Goal: Ask a question

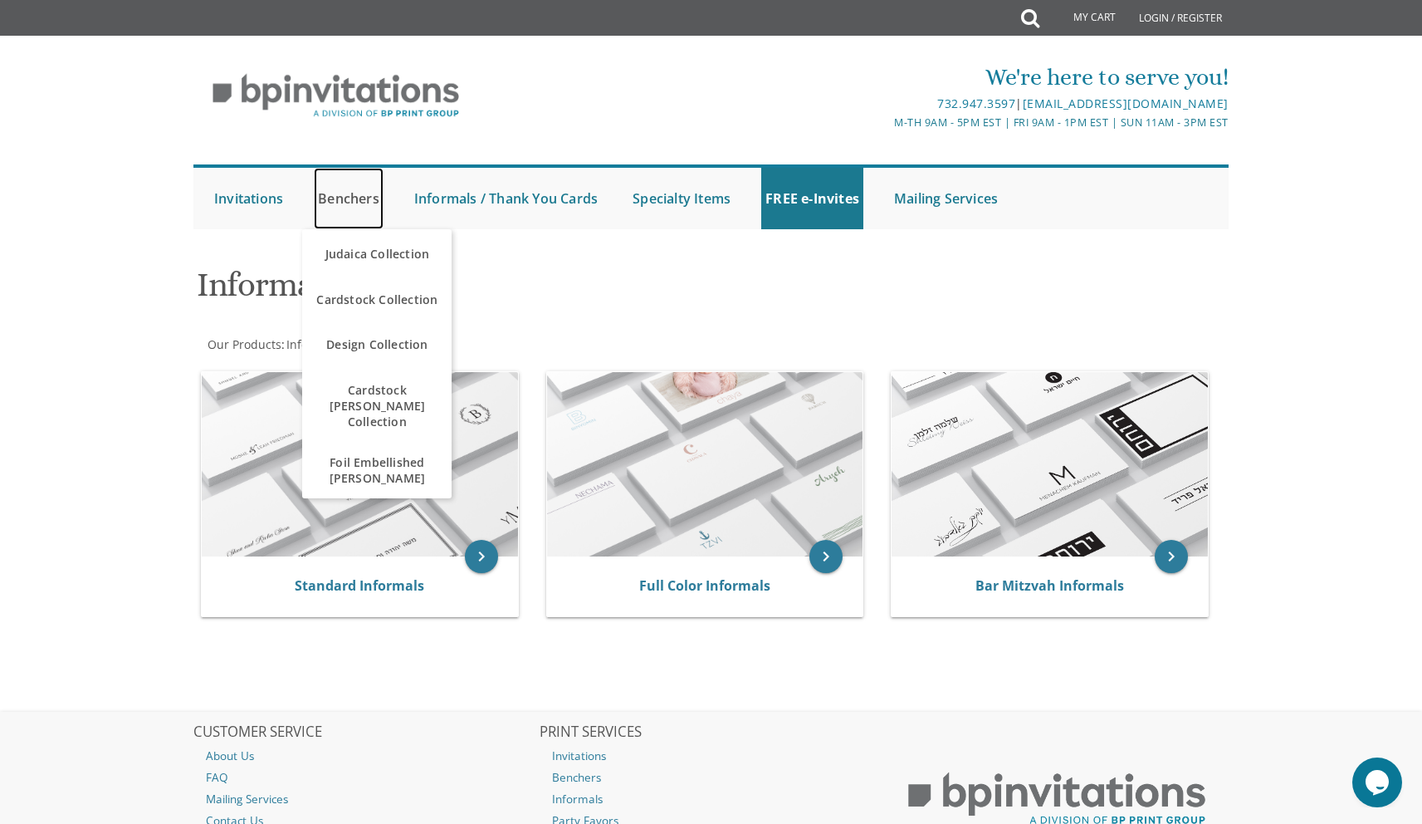
click at [355, 205] on link "Benchers" at bounding box center [349, 198] width 70 height 61
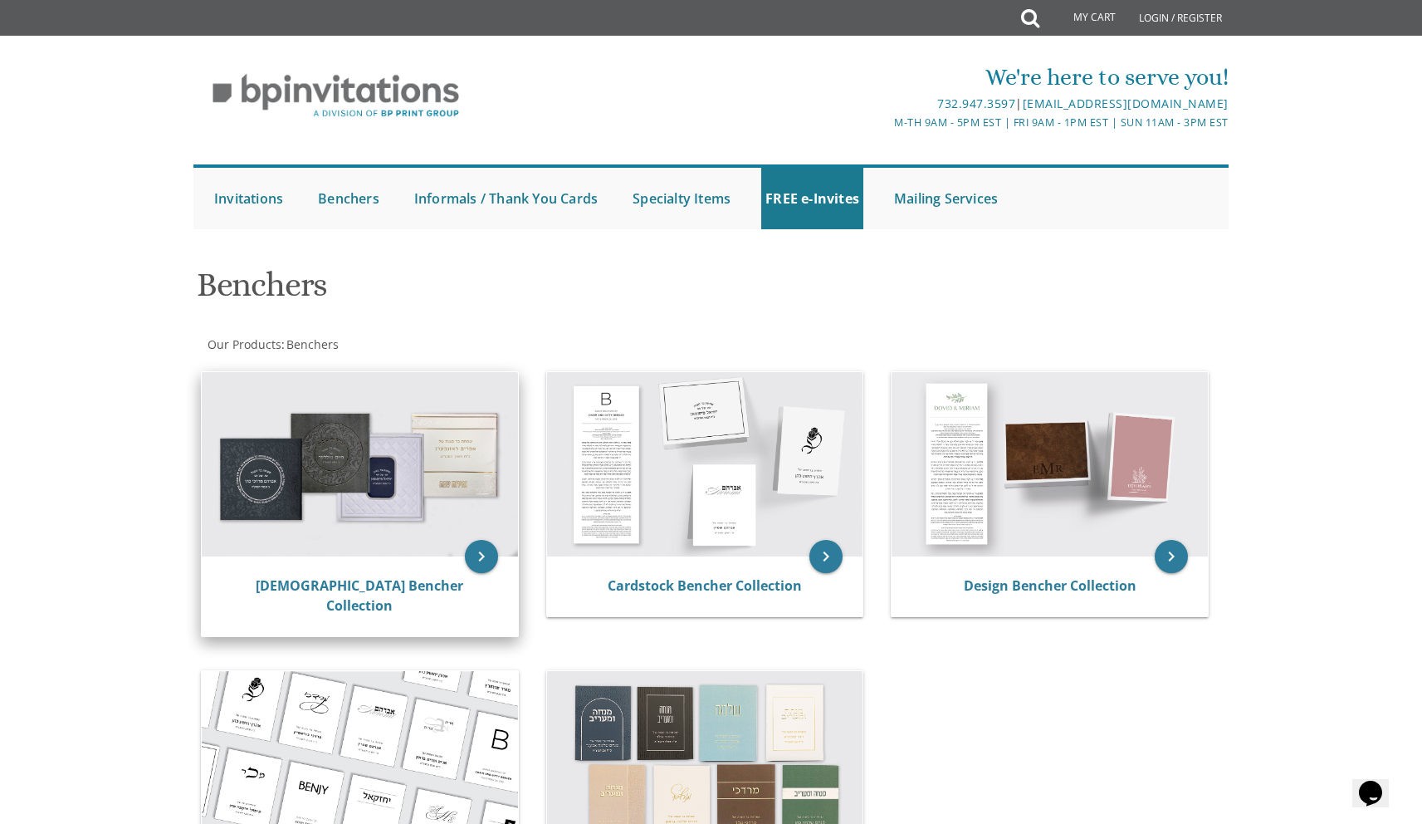
click at [321, 482] on img at bounding box center [360, 464] width 316 height 184
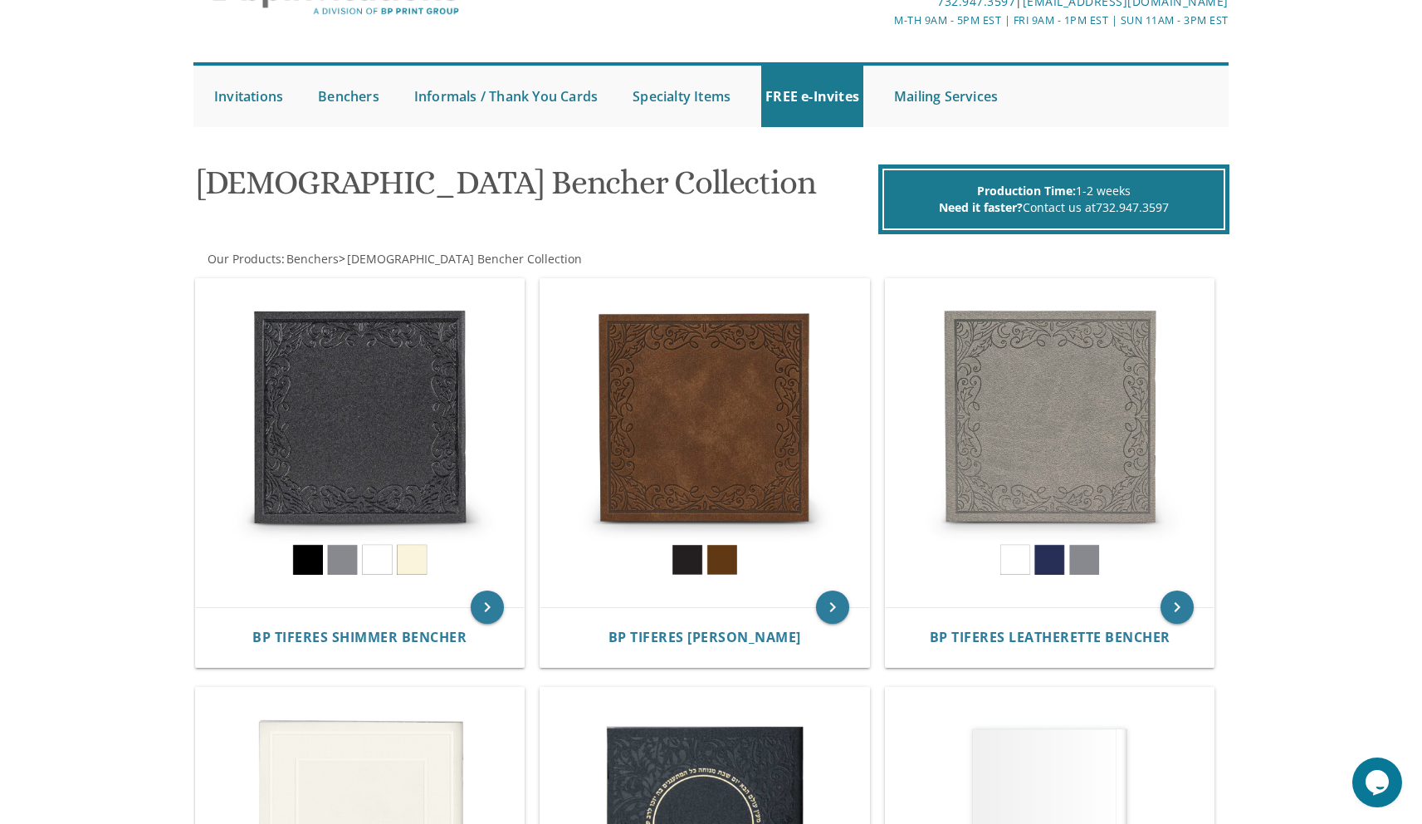
scroll to position [11, 0]
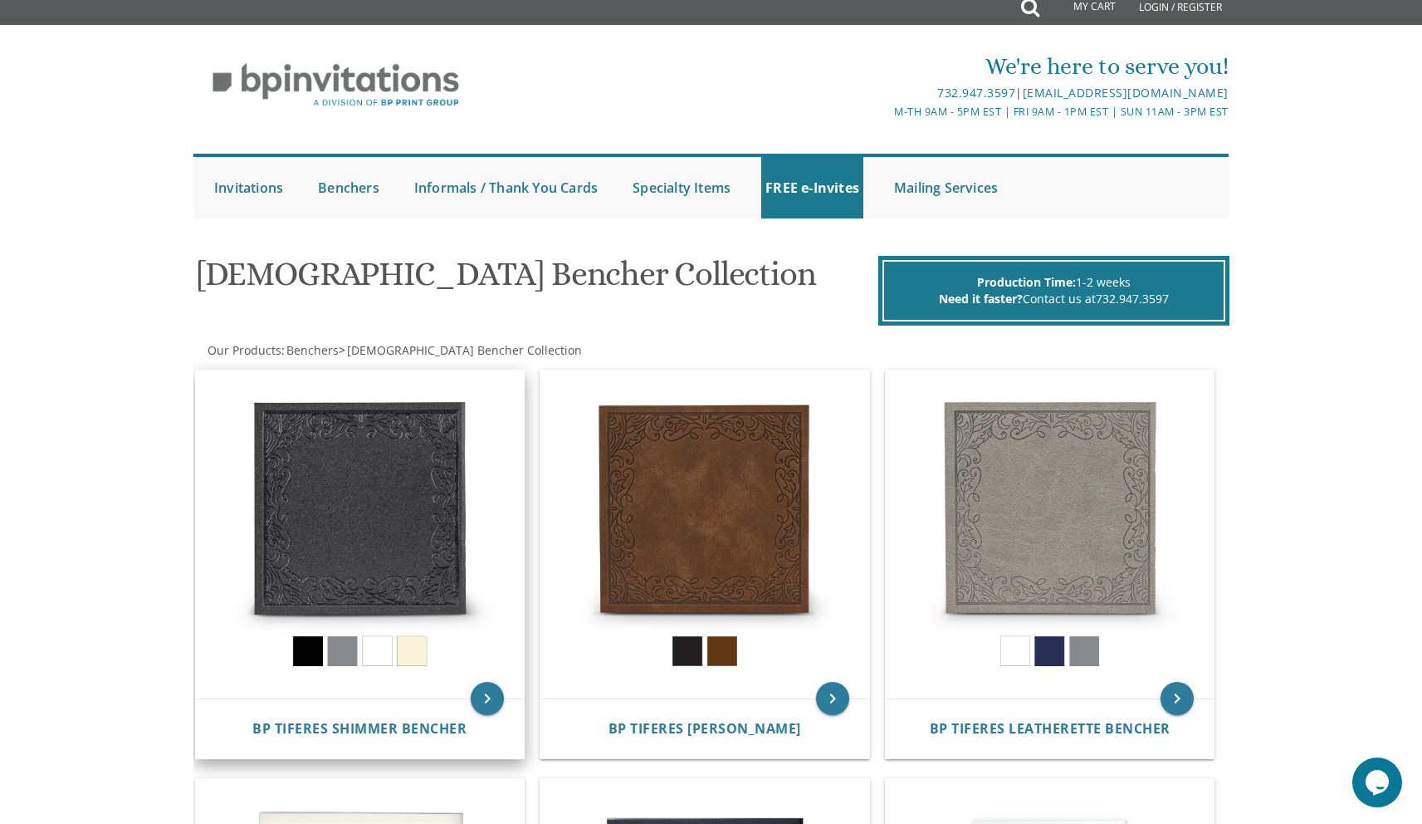
click at [392, 509] on img at bounding box center [360, 534] width 329 height 329
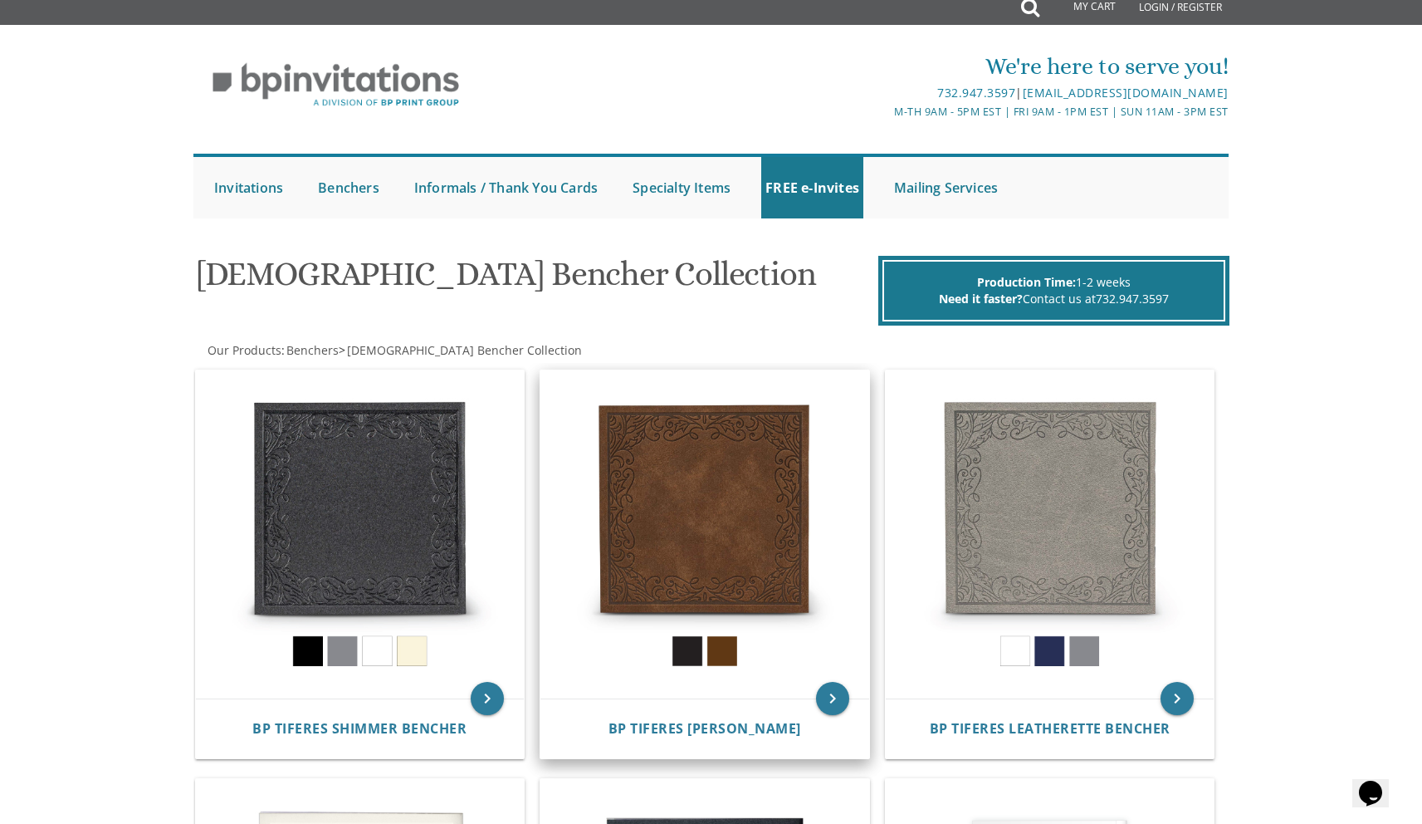
drag, startPoint x: 727, startPoint y: 497, endPoint x: 861, endPoint y: 492, distance: 134.6
click at [727, 497] on img at bounding box center [705, 534] width 329 height 329
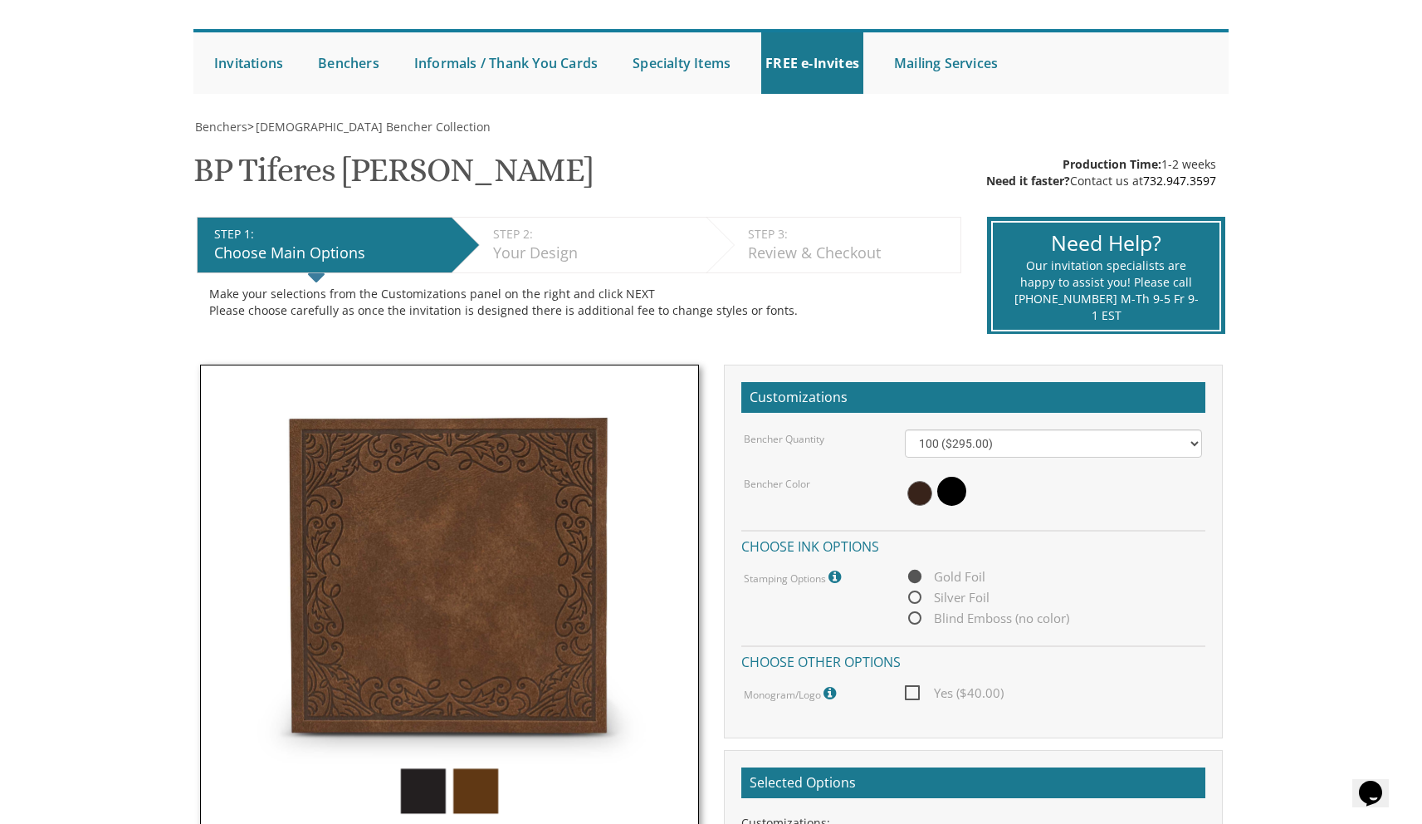
scroll to position [435, 0]
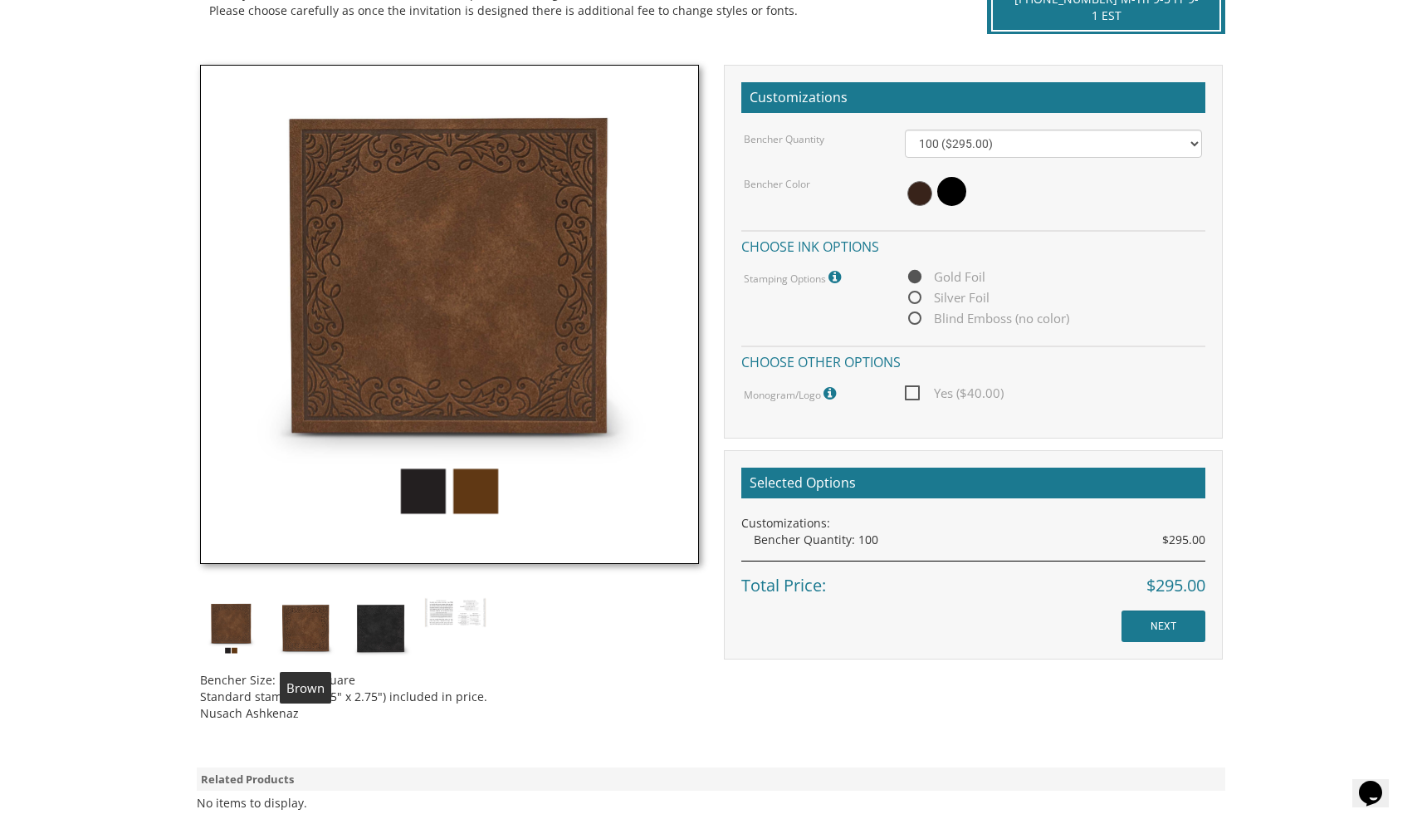
click at [306, 632] on img at bounding box center [306, 628] width 62 height 62
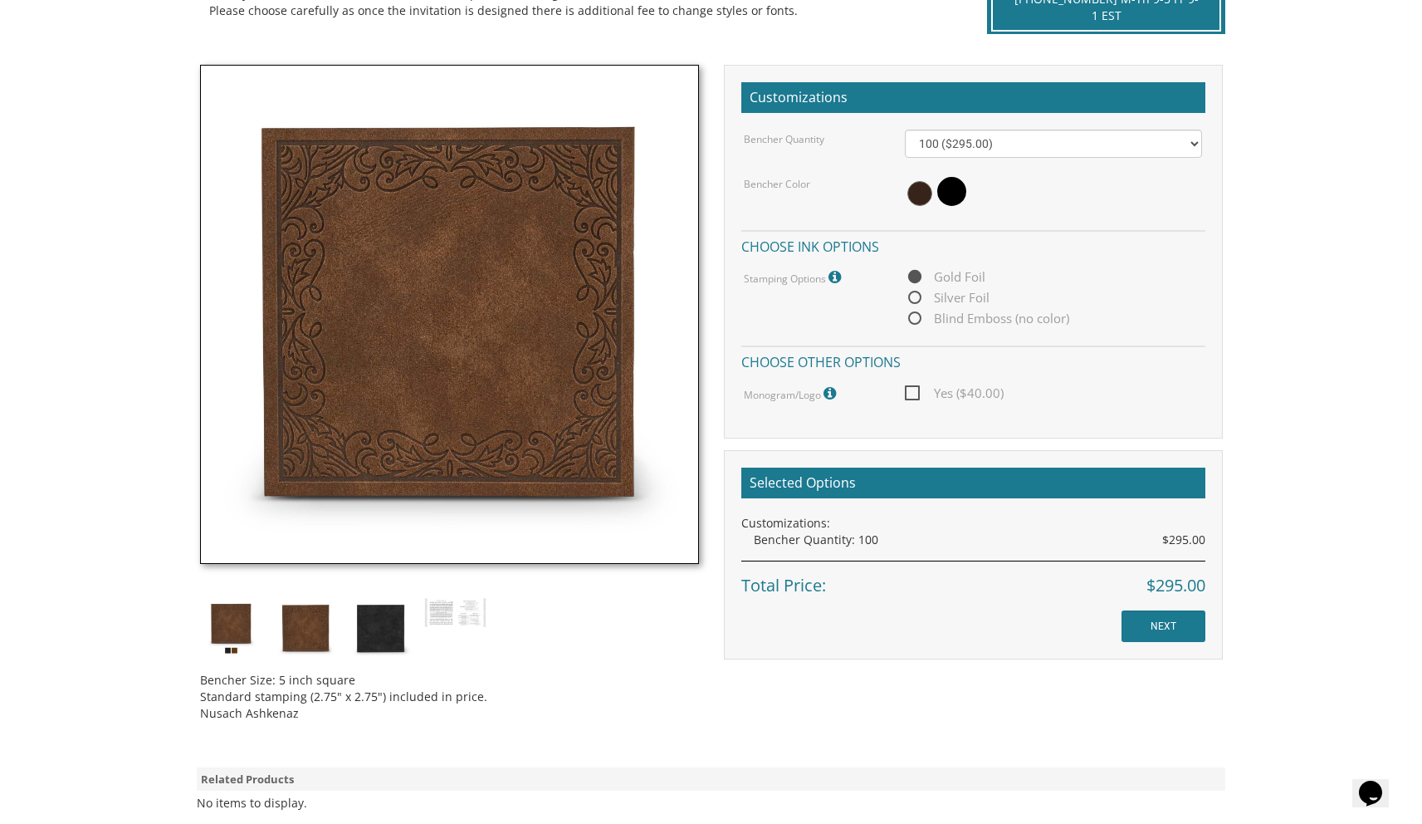
click at [235, 626] on img at bounding box center [231, 628] width 62 height 62
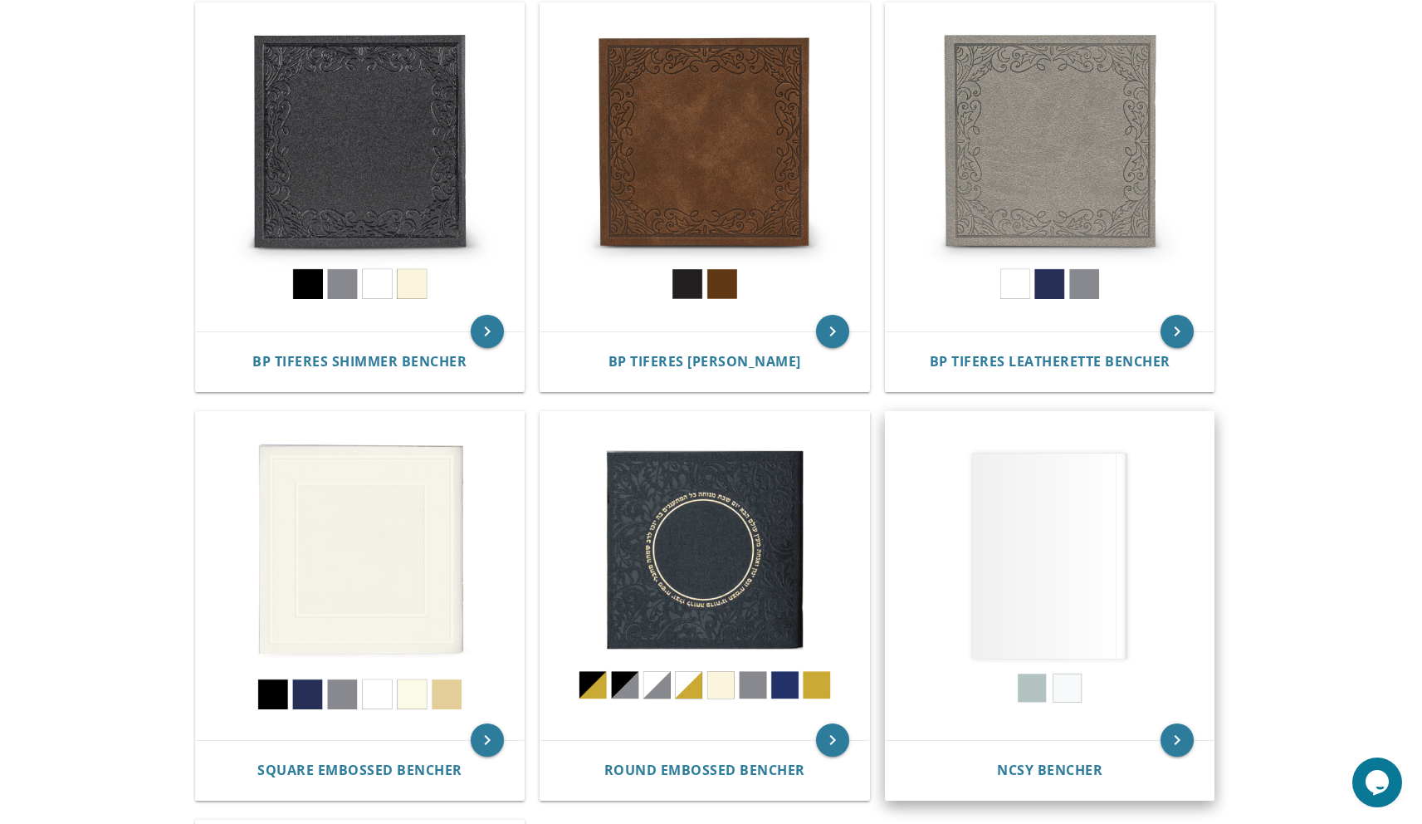
scroll to position [472, 0]
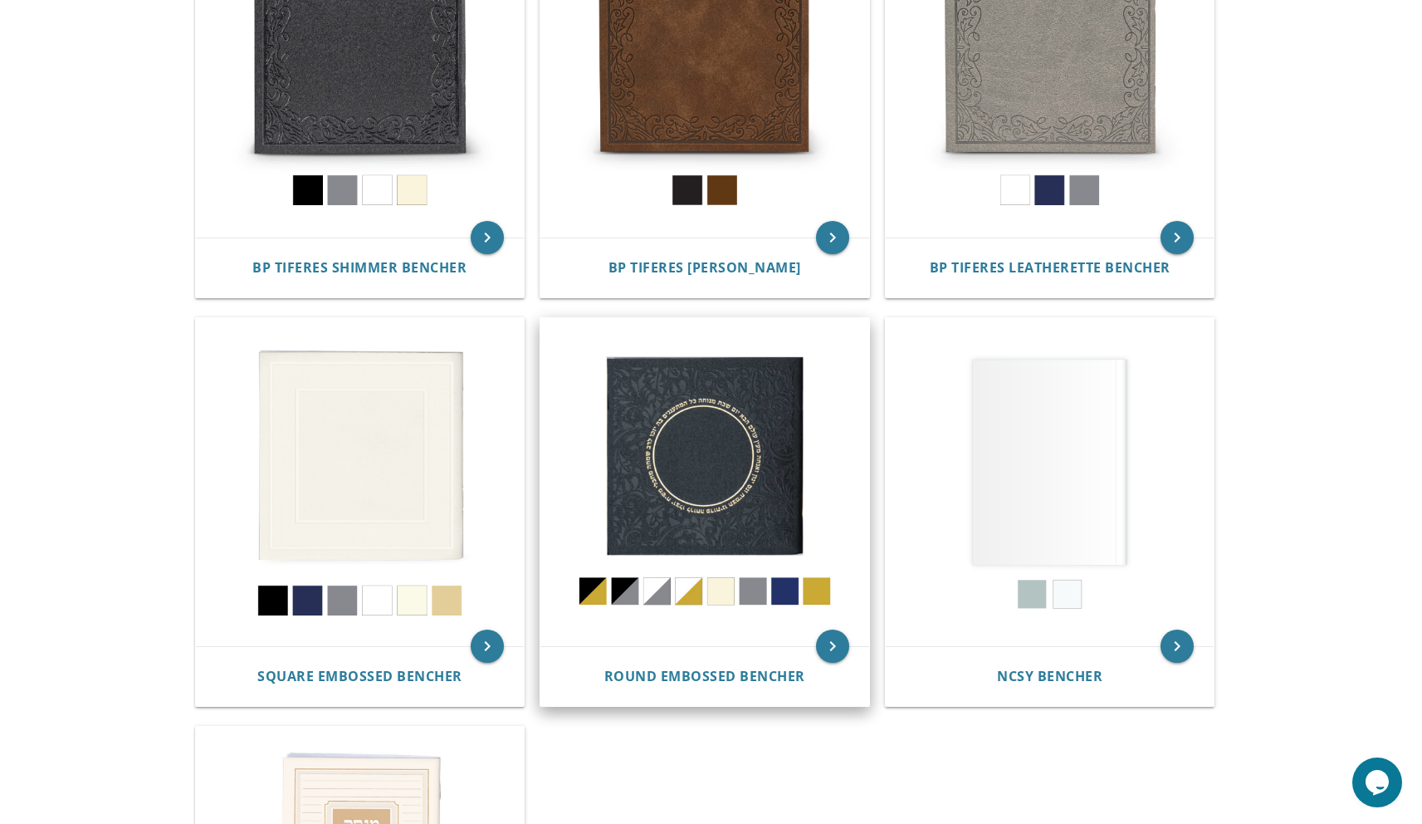
click at [727, 391] on img at bounding box center [705, 482] width 329 height 329
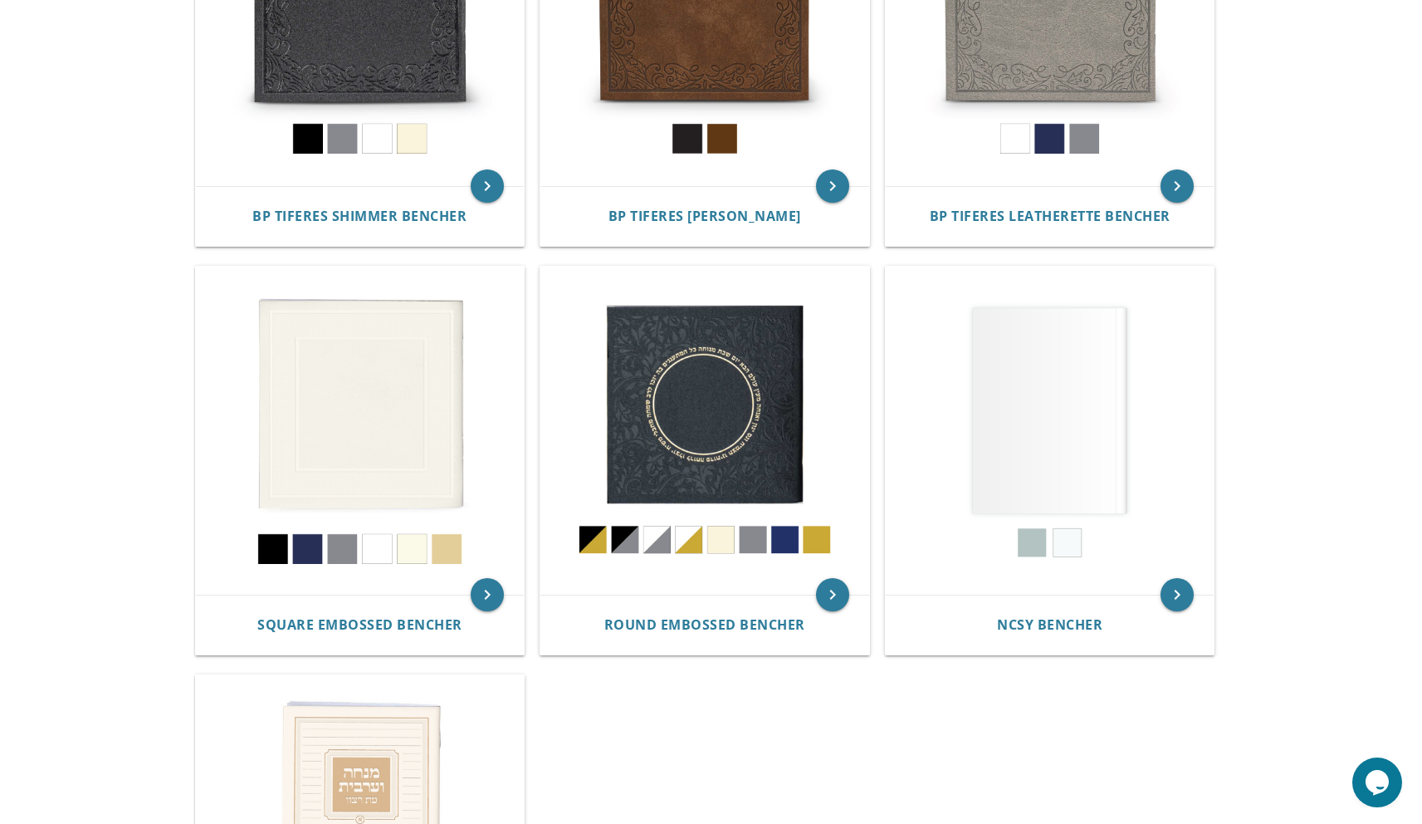
scroll to position [785, 0]
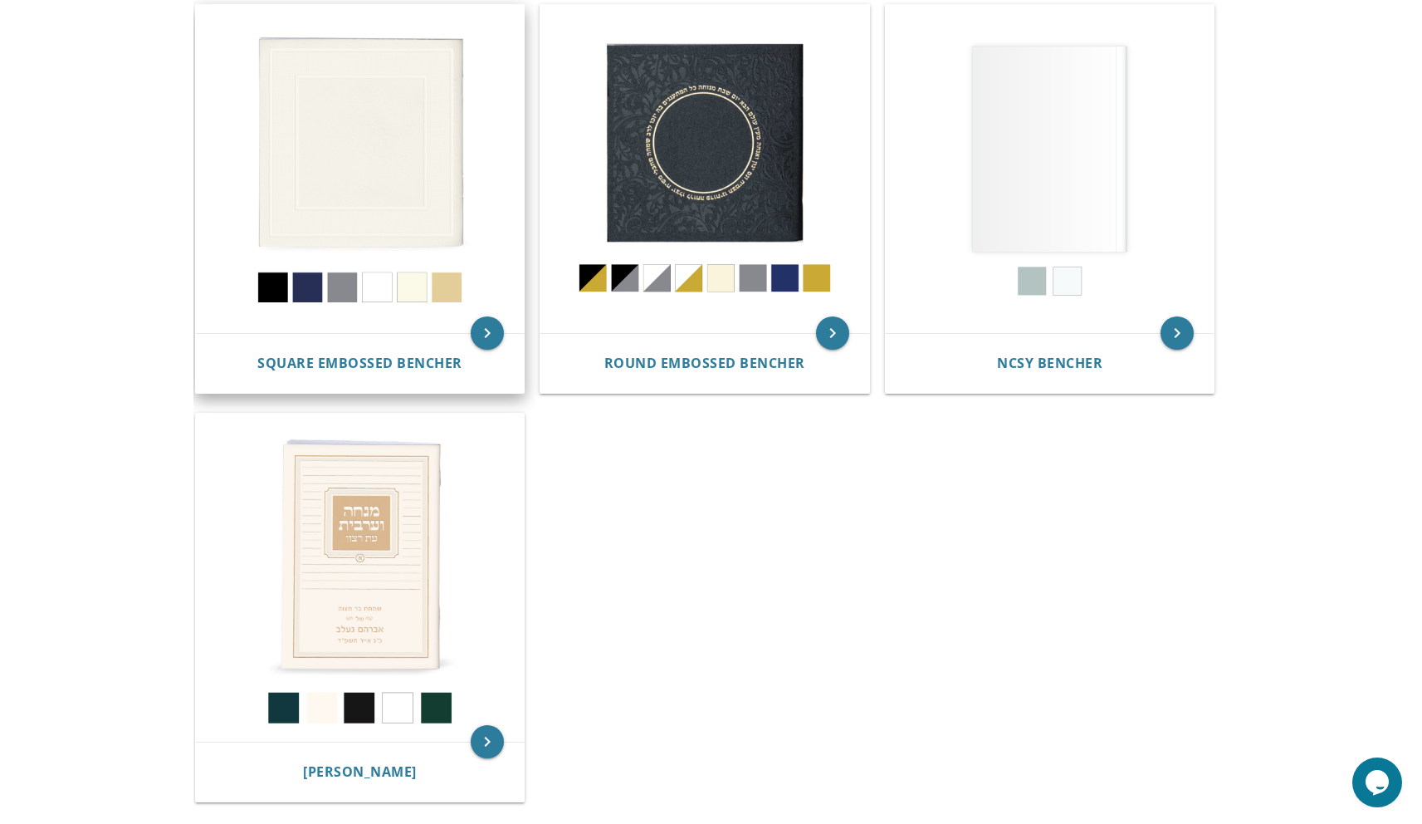
click at [373, 164] on img at bounding box center [360, 169] width 329 height 329
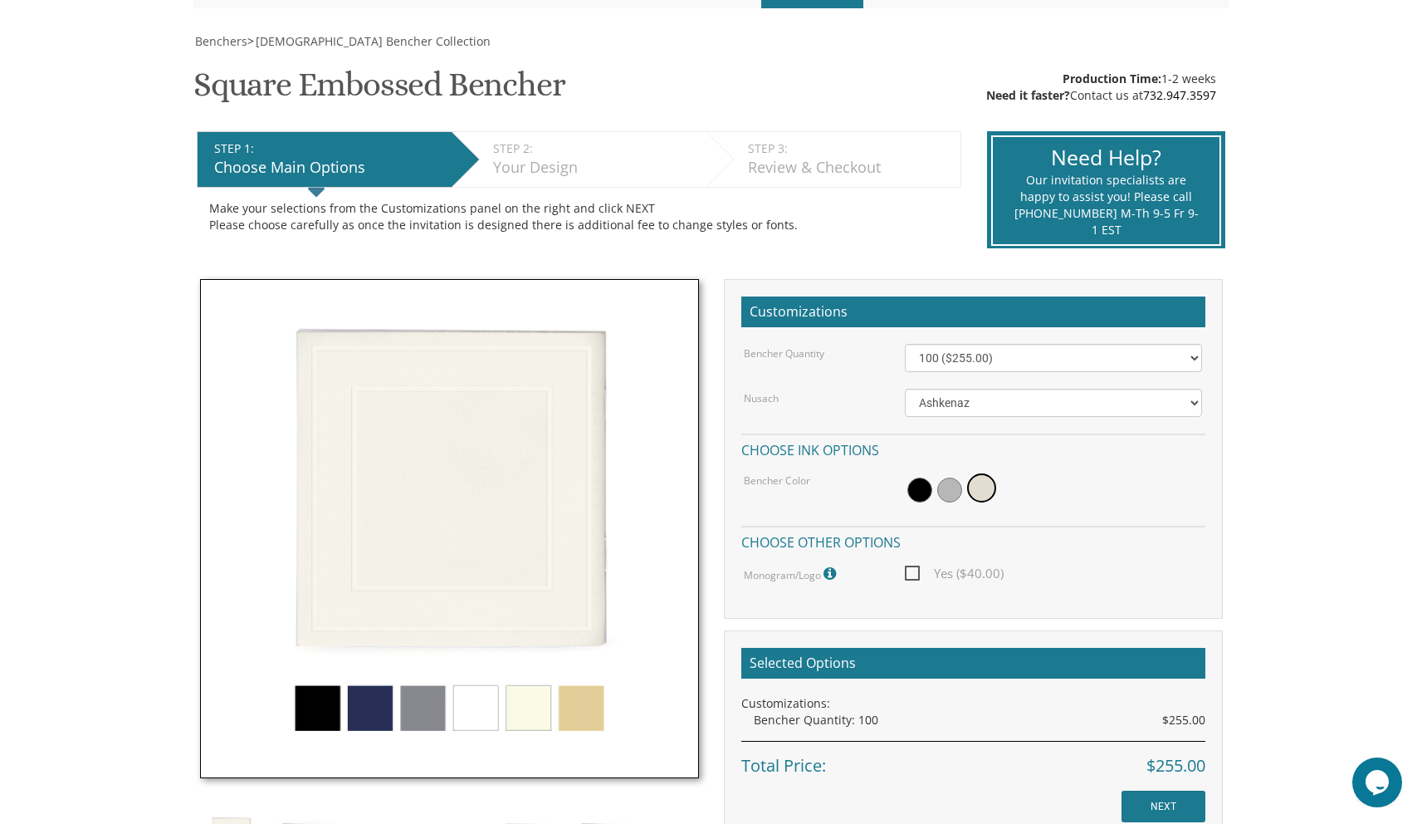
scroll to position [259, 0]
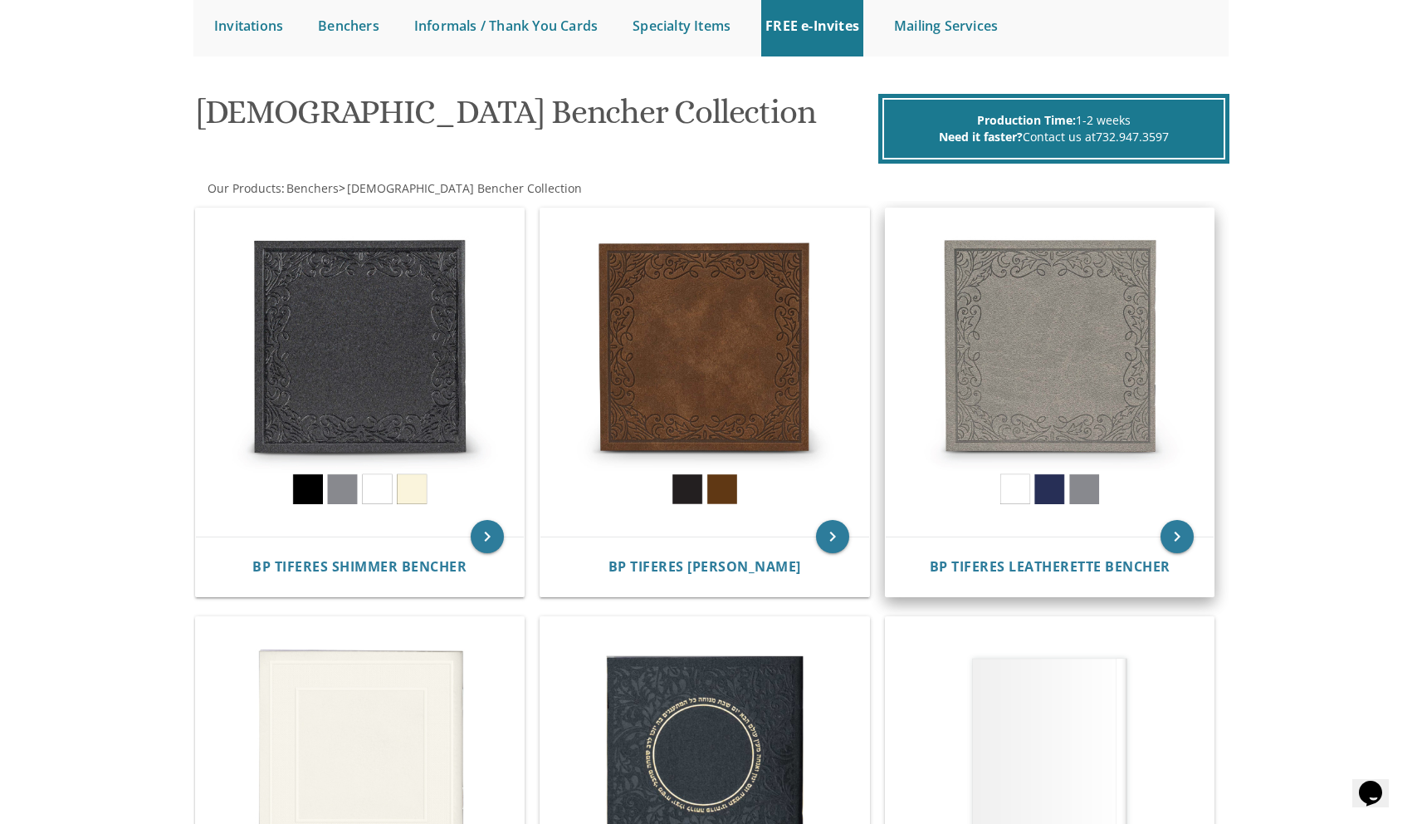
scroll to position [135, 0]
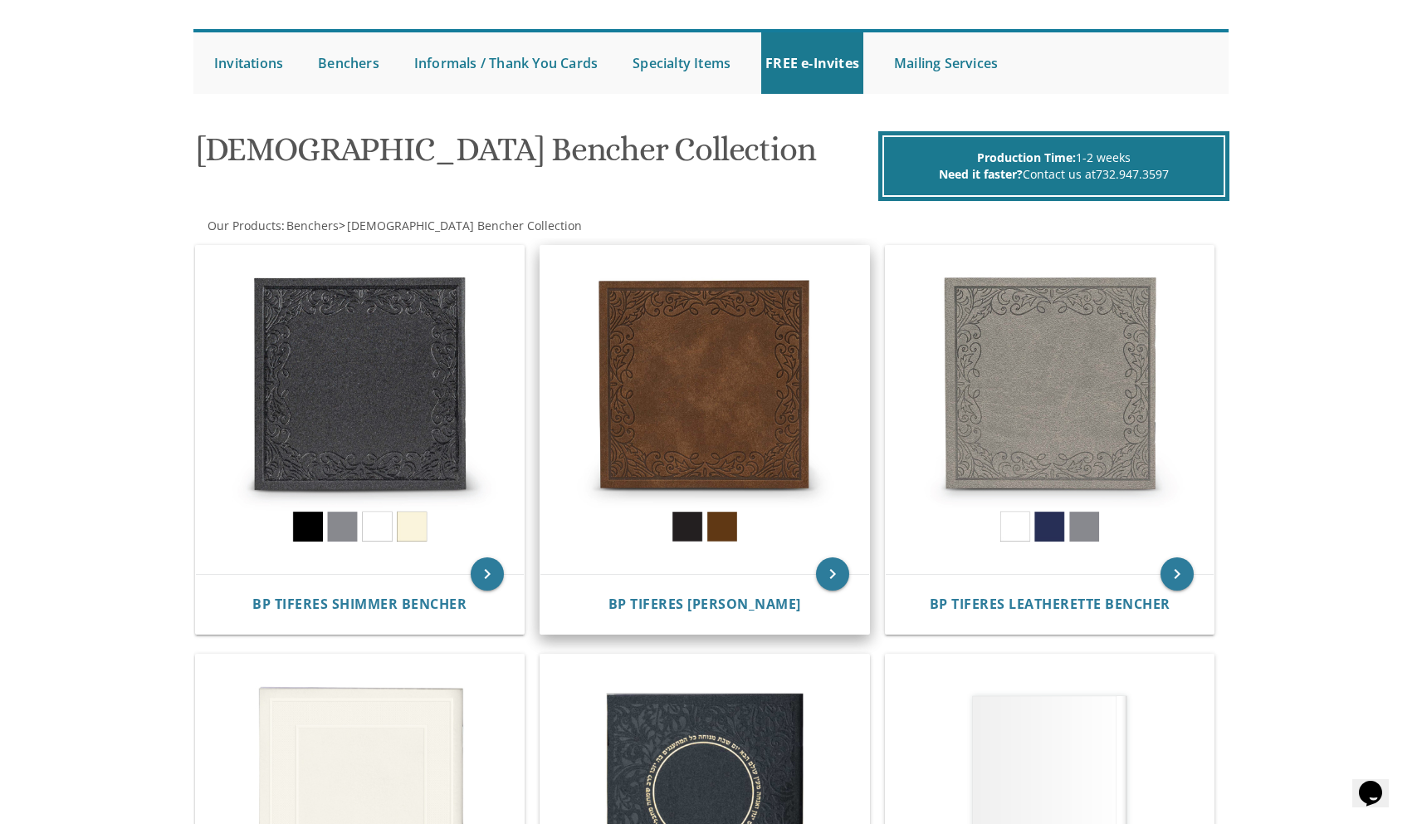
click at [748, 422] on img at bounding box center [705, 410] width 329 height 329
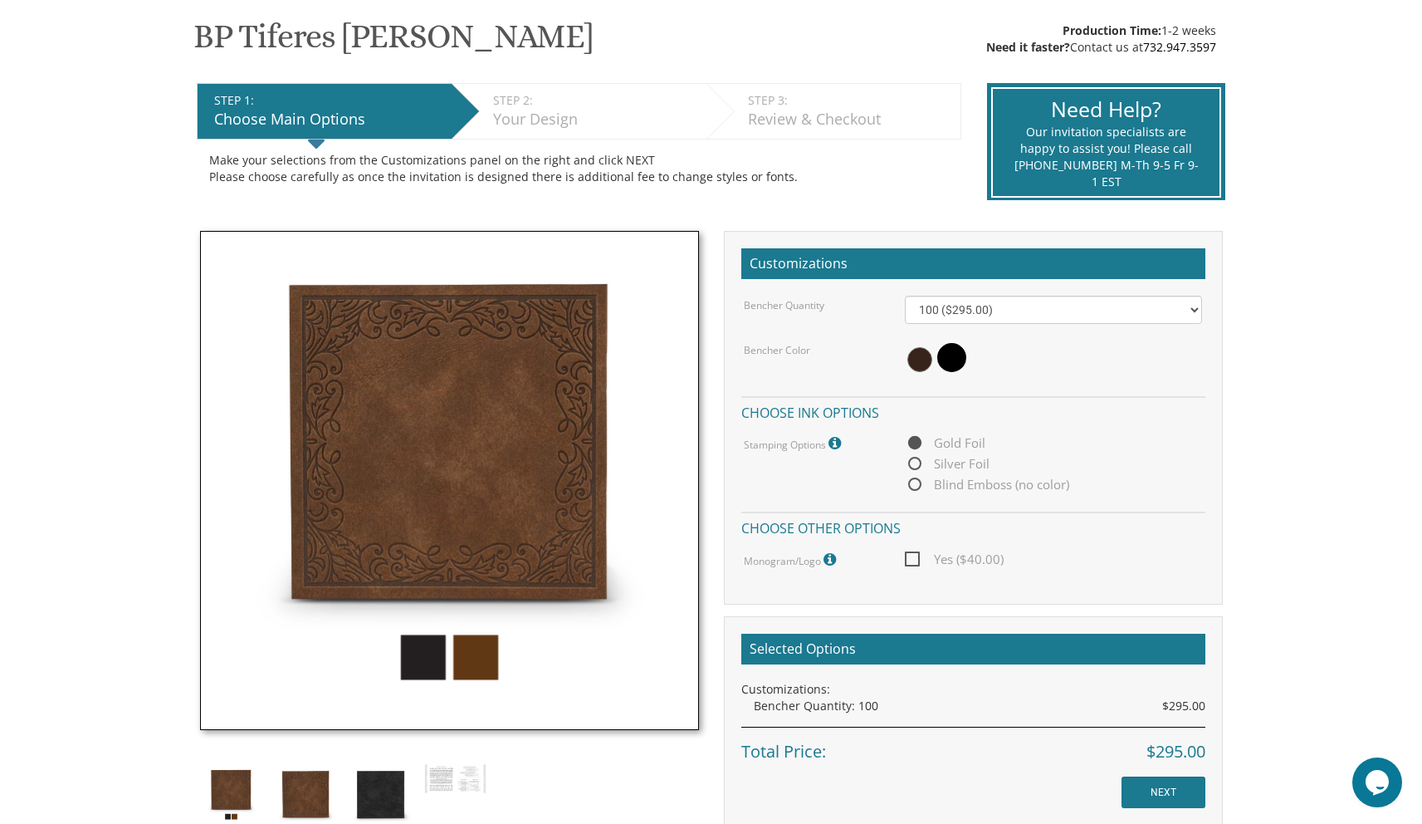
scroll to position [280, 0]
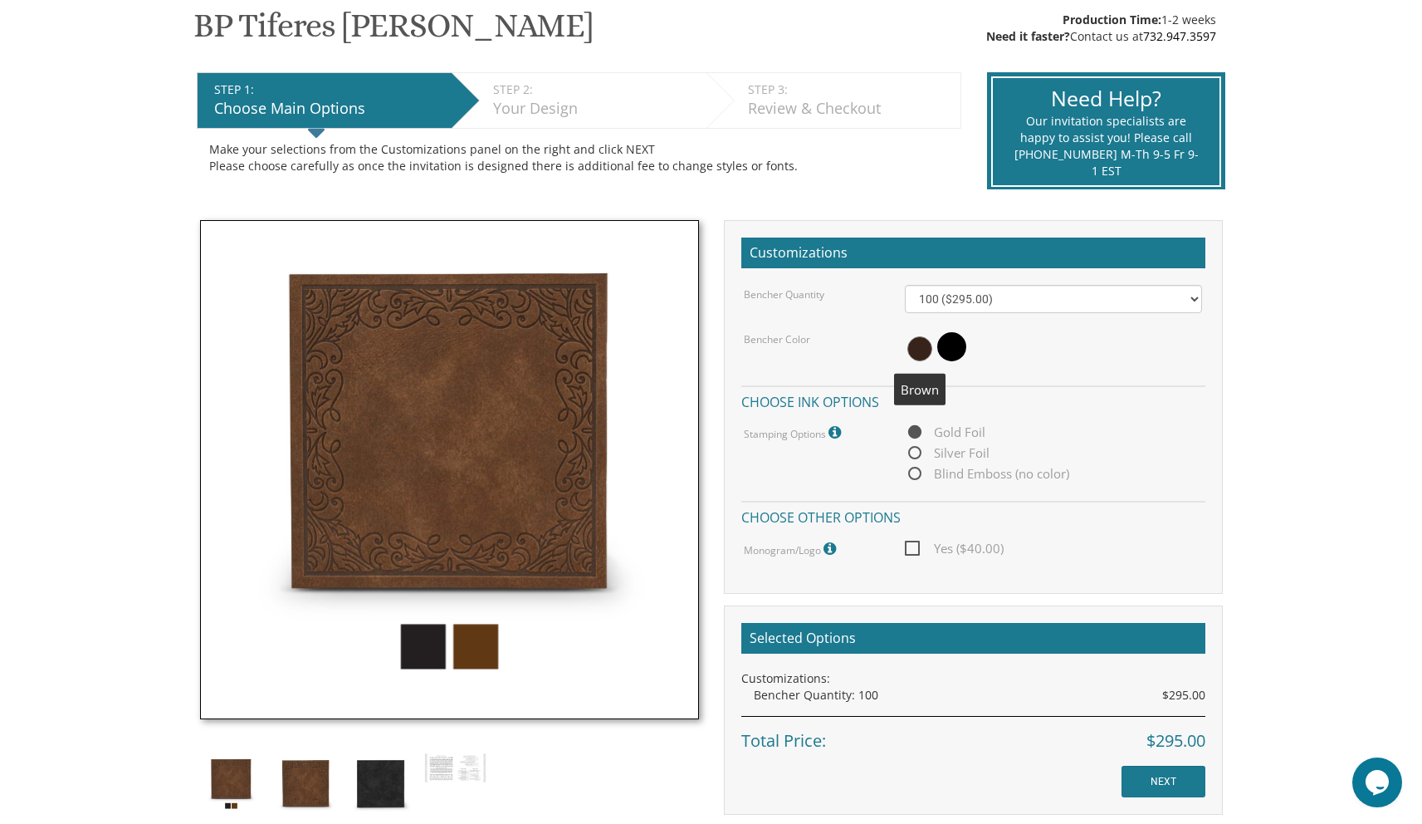
click at [919, 351] on span at bounding box center [920, 348] width 25 height 25
click at [966, 306] on select "100 ($295.00) 200 ($590.00) 300 ($885.00) 400 ($1,180.00) 500 ($1,475.00)" at bounding box center [1053, 299] width 297 height 28
click at [905, 285] on select "100 ($295.00) 200 ($590.00) 300 ($885.00) 400 ($1,180.00) 500 ($1,475.00)" at bounding box center [1053, 299] width 297 height 28
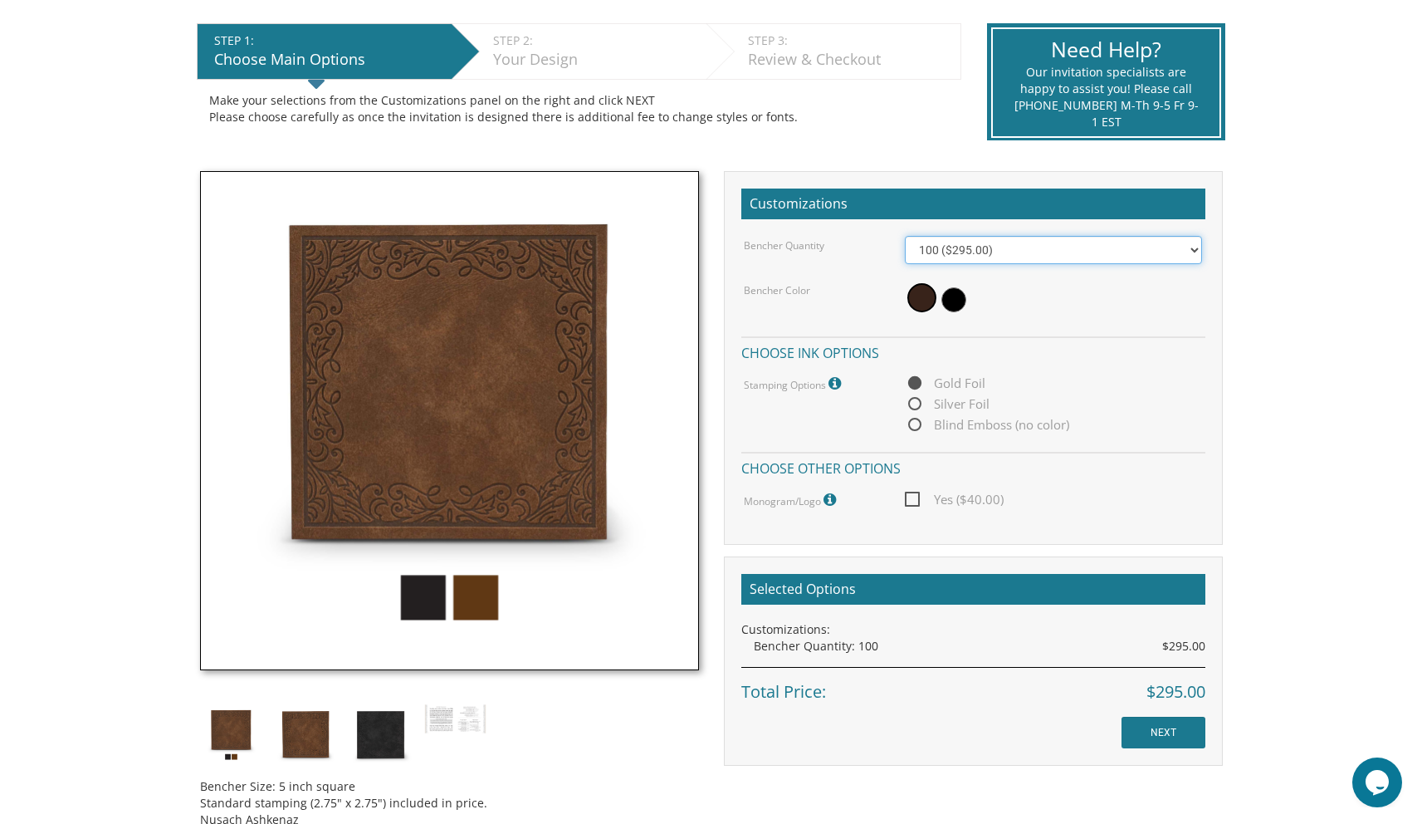
scroll to position [330, 0]
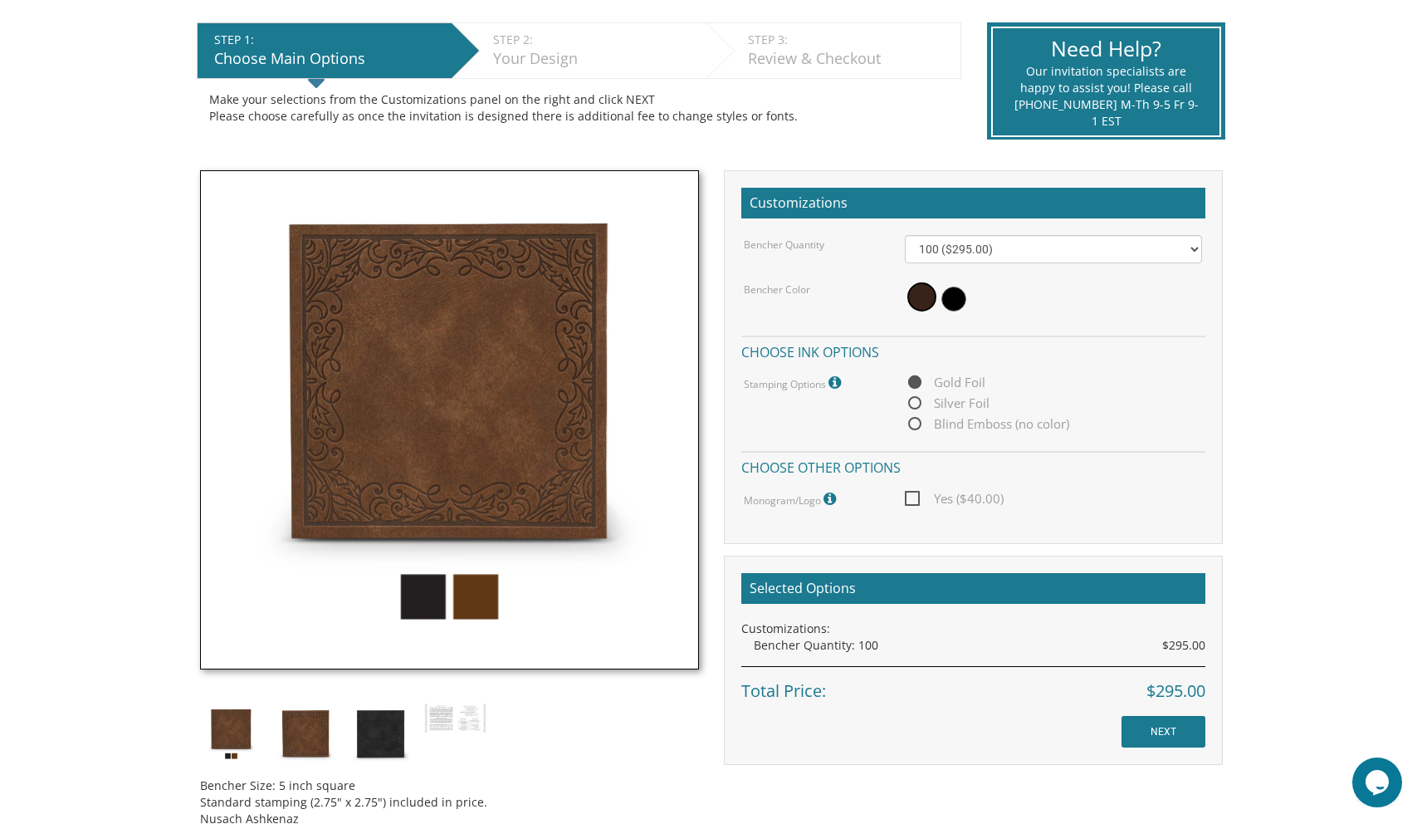
click at [917, 401] on span "Silver Foil" at bounding box center [947, 403] width 85 height 21
click at [916, 401] on input "Silver Foil" at bounding box center [910, 404] width 11 height 11
radio input "true"
click at [921, 377] on span "Gold Foil" at bounding box center [945, 382] width 81 height 21
click at [916, 378] on input "Gold Foil" at bounding box center [910, 383] width 11 height 11
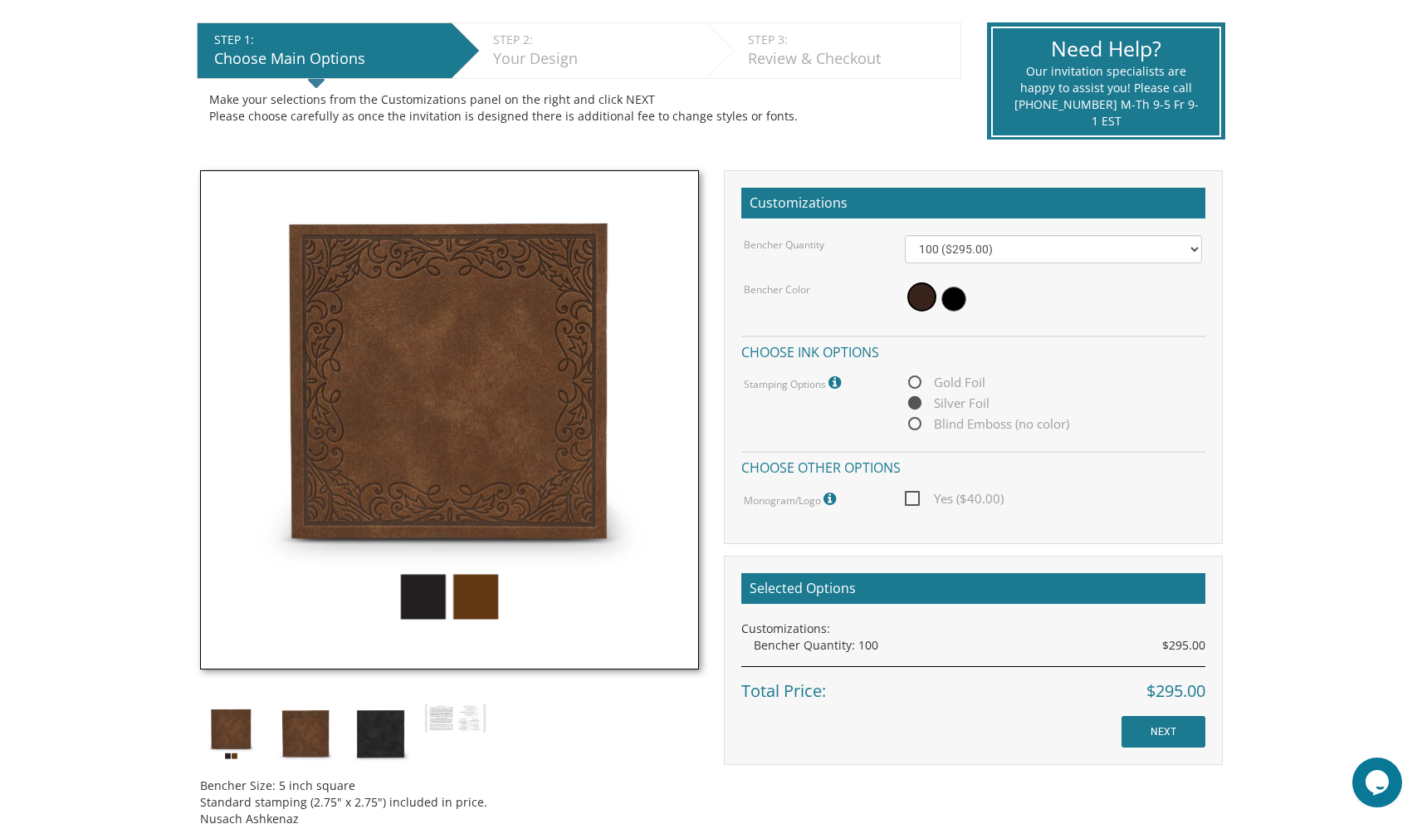
radio input "true"
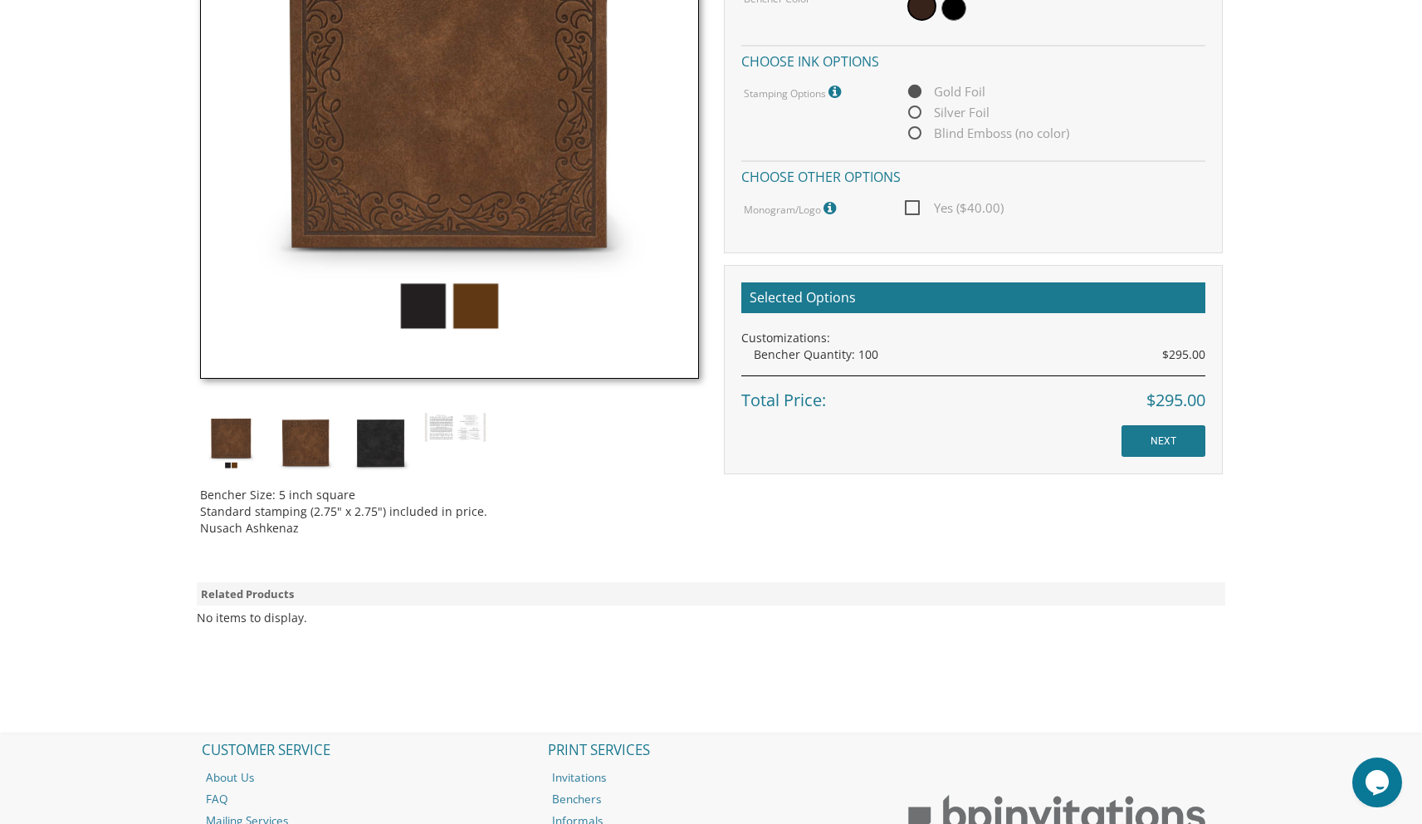
scroll to position [622, 0]
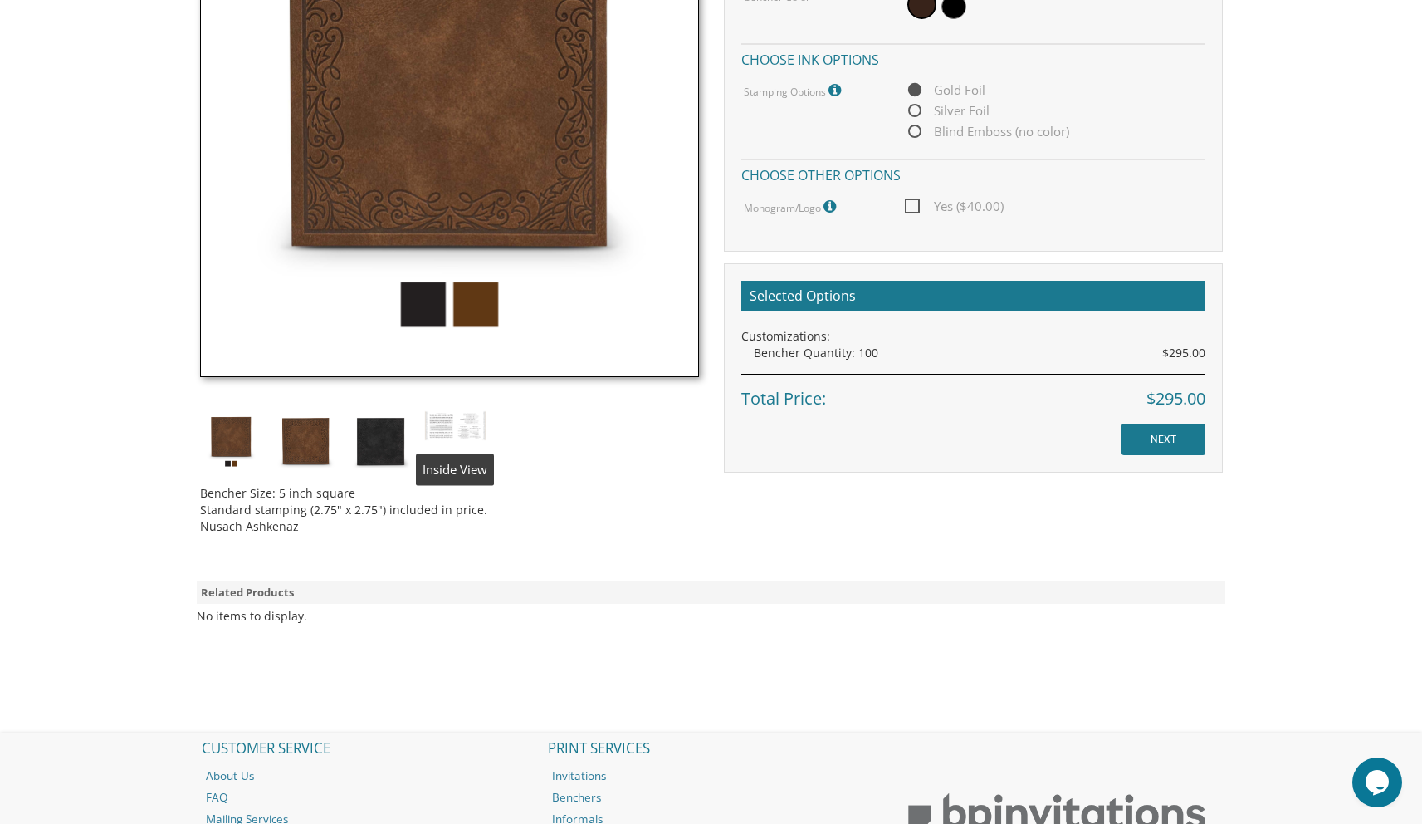
click at [462, 423] on img at bounding box center [455, 426] width 62 height 32
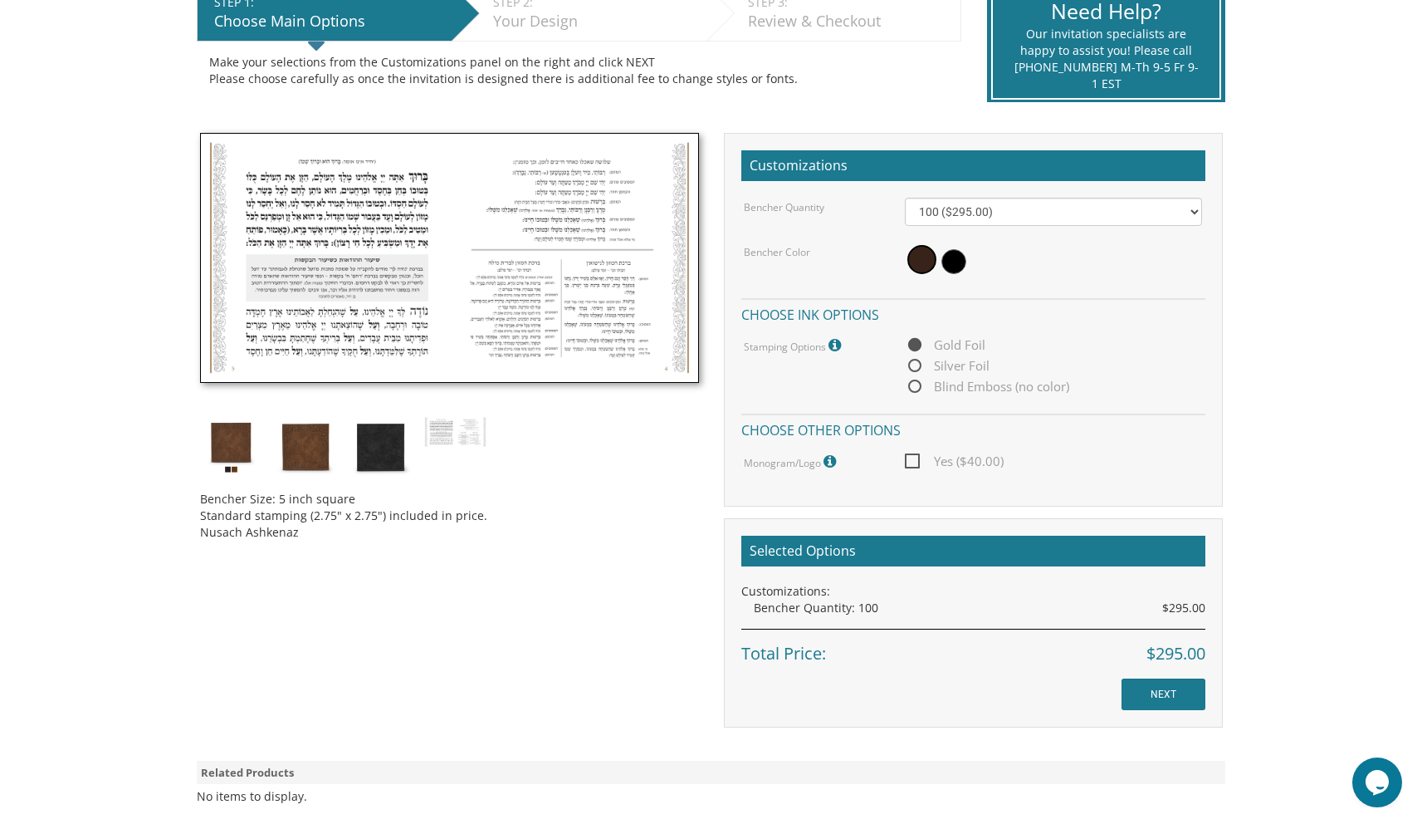
scroll to position [321, 0]
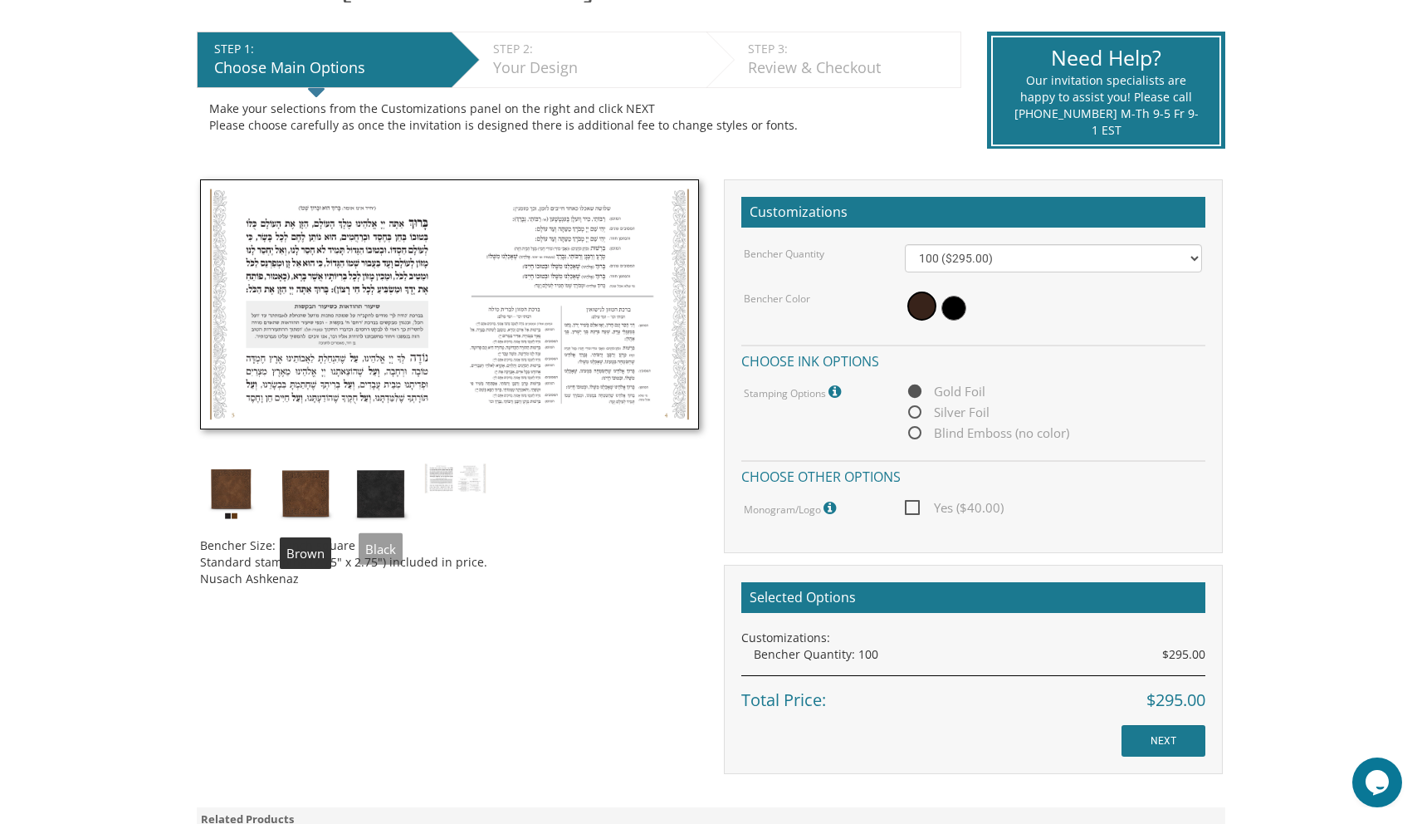
click at [312, 493] on img at bounding box center [306, 494] width 62 height 62
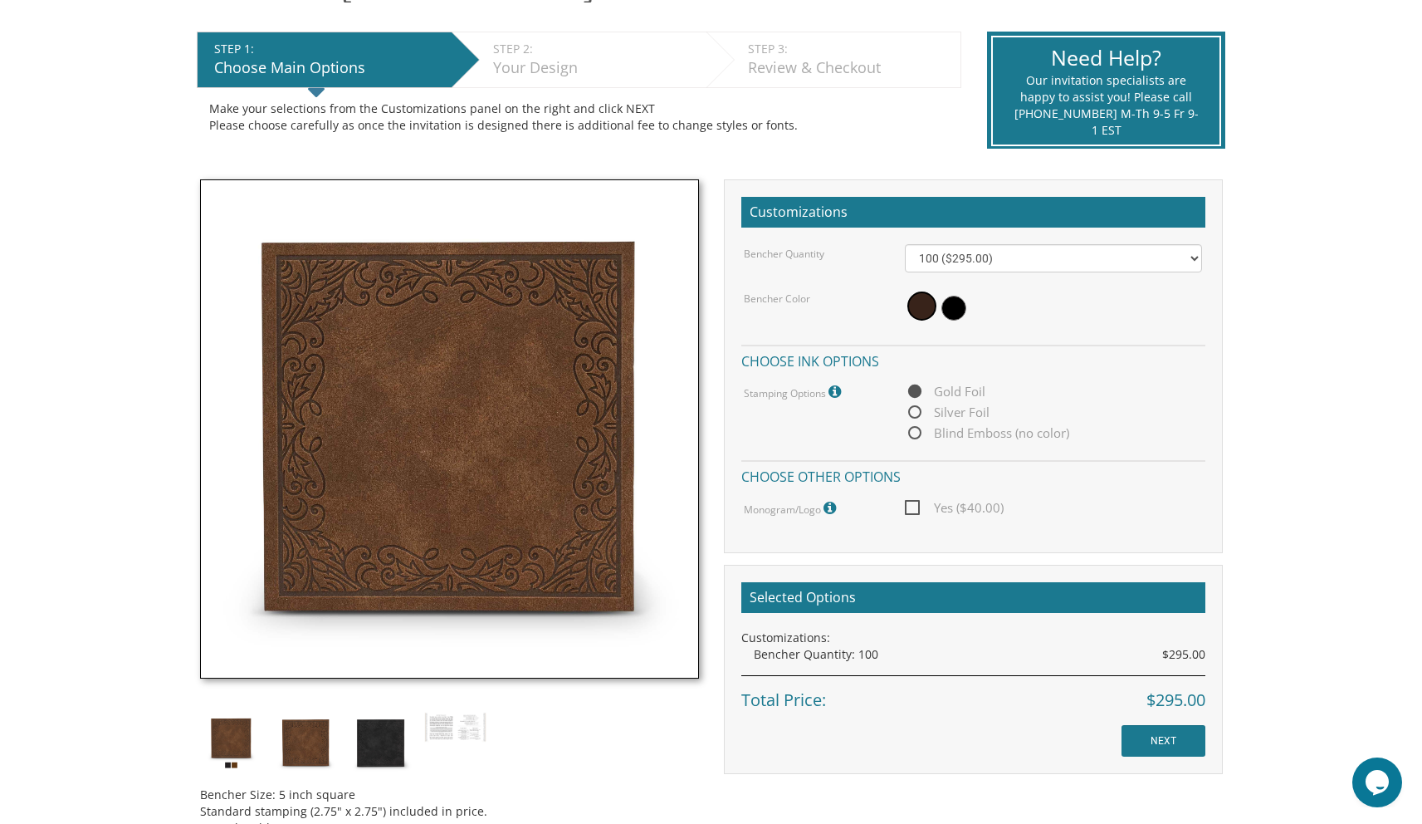
click at [150, 508] on body "My Cart {{shoppingcart.totalQuantityDisplay}} Total: {{shoppingcart.subtotal}} …" at bounding box center [711, 484] width 1422 height 1610
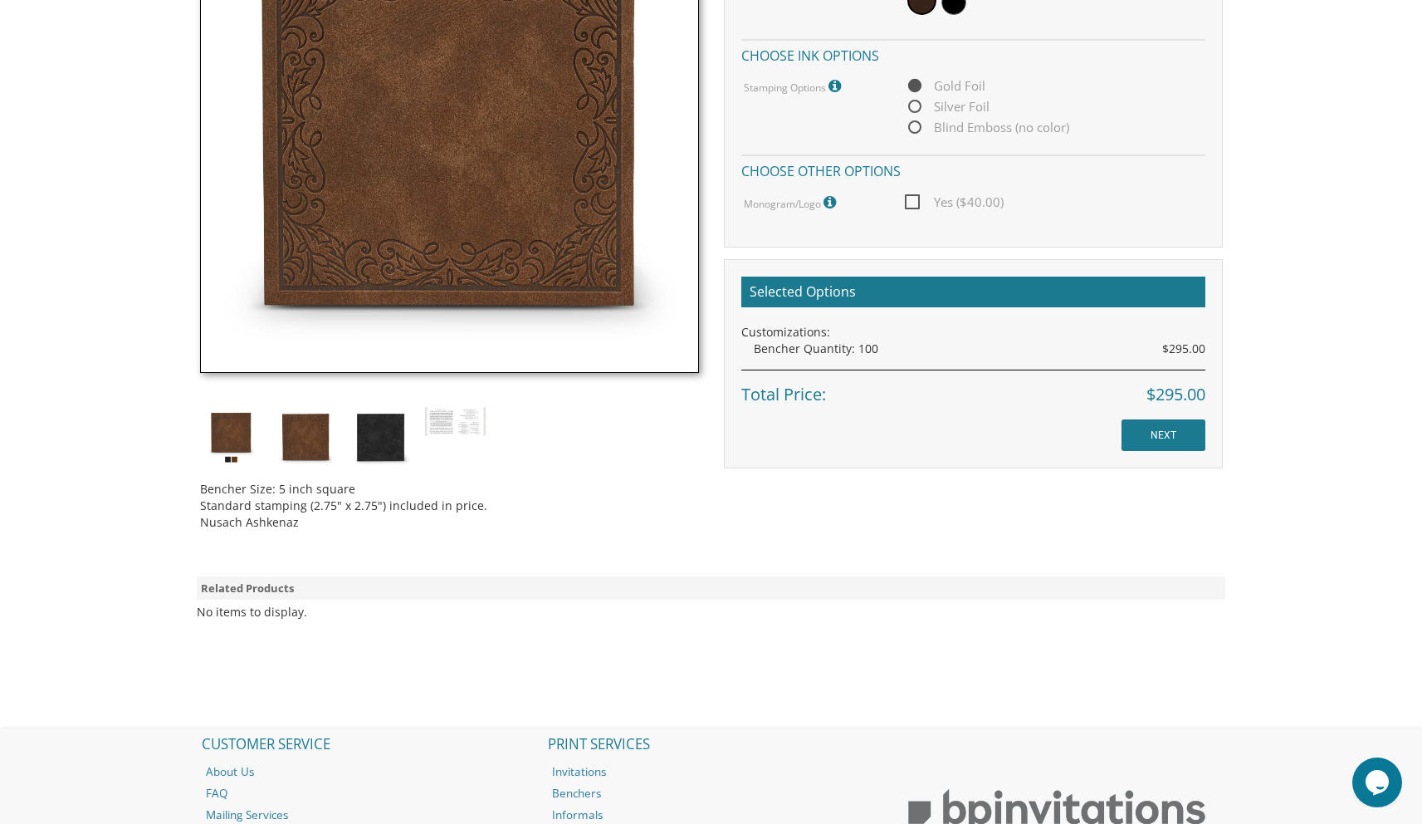
scroll to position [445, 0]
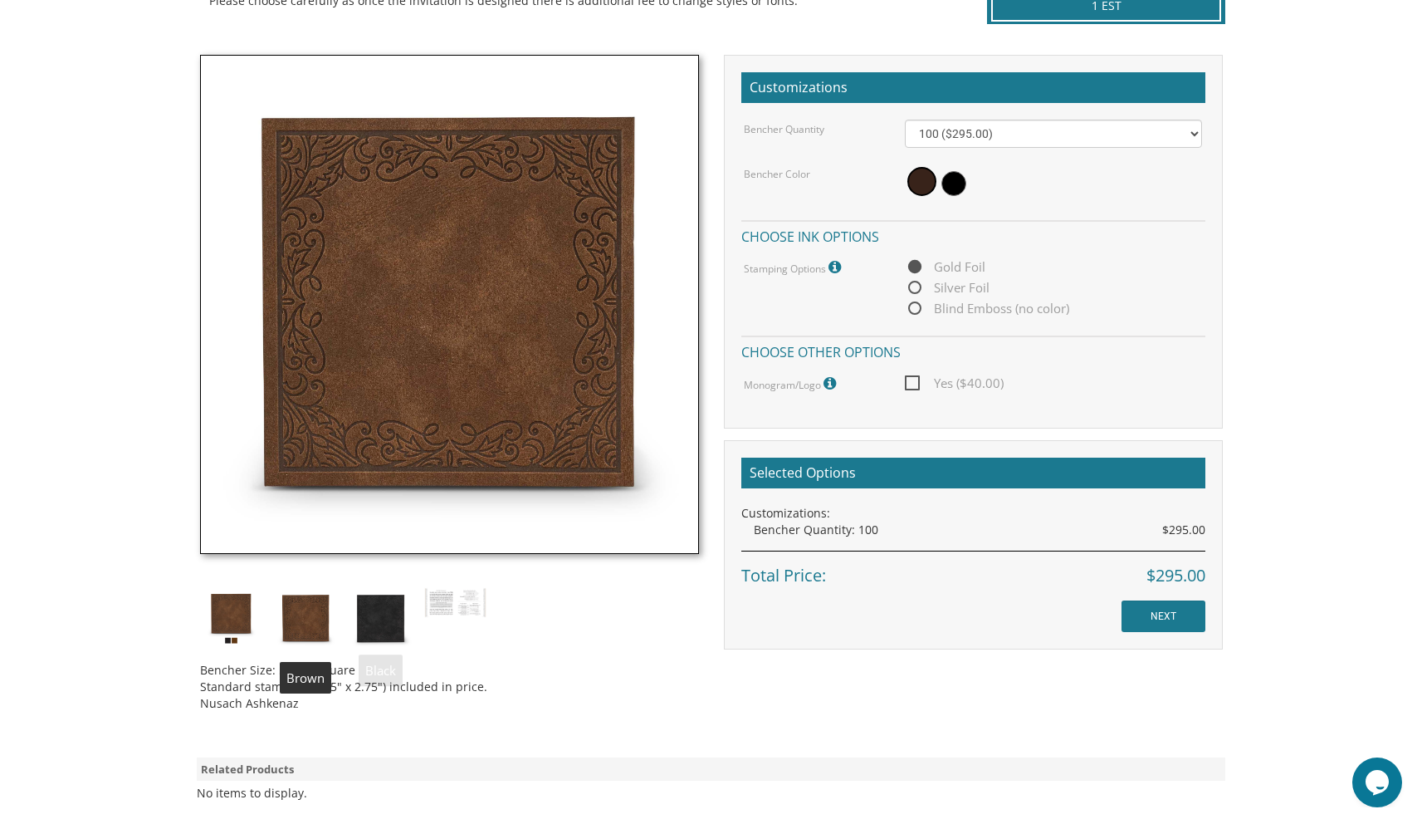
click at [303, 623] on img at bounding box center [306, 618] width 62 height 62
click at [218, 608] on img at bounding box center [231, 618] width 62 height 62
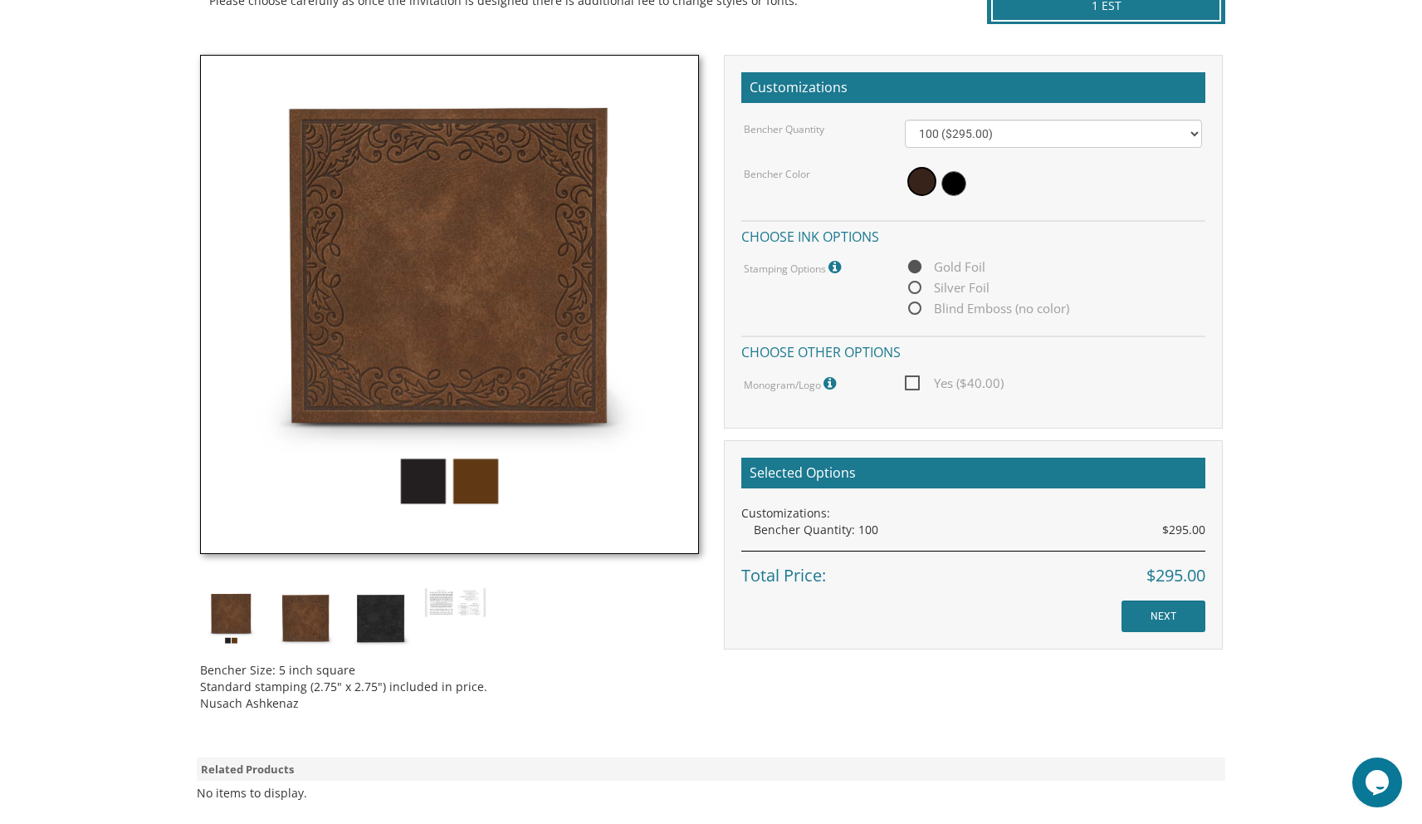
click at [1290, 327] on body "My Cart {{shoppingcart.totalQuantityDisplay}} Total: {{shoppingcart.subtotal}} …" at bounding box center [711, 360] width 1422 height 1610
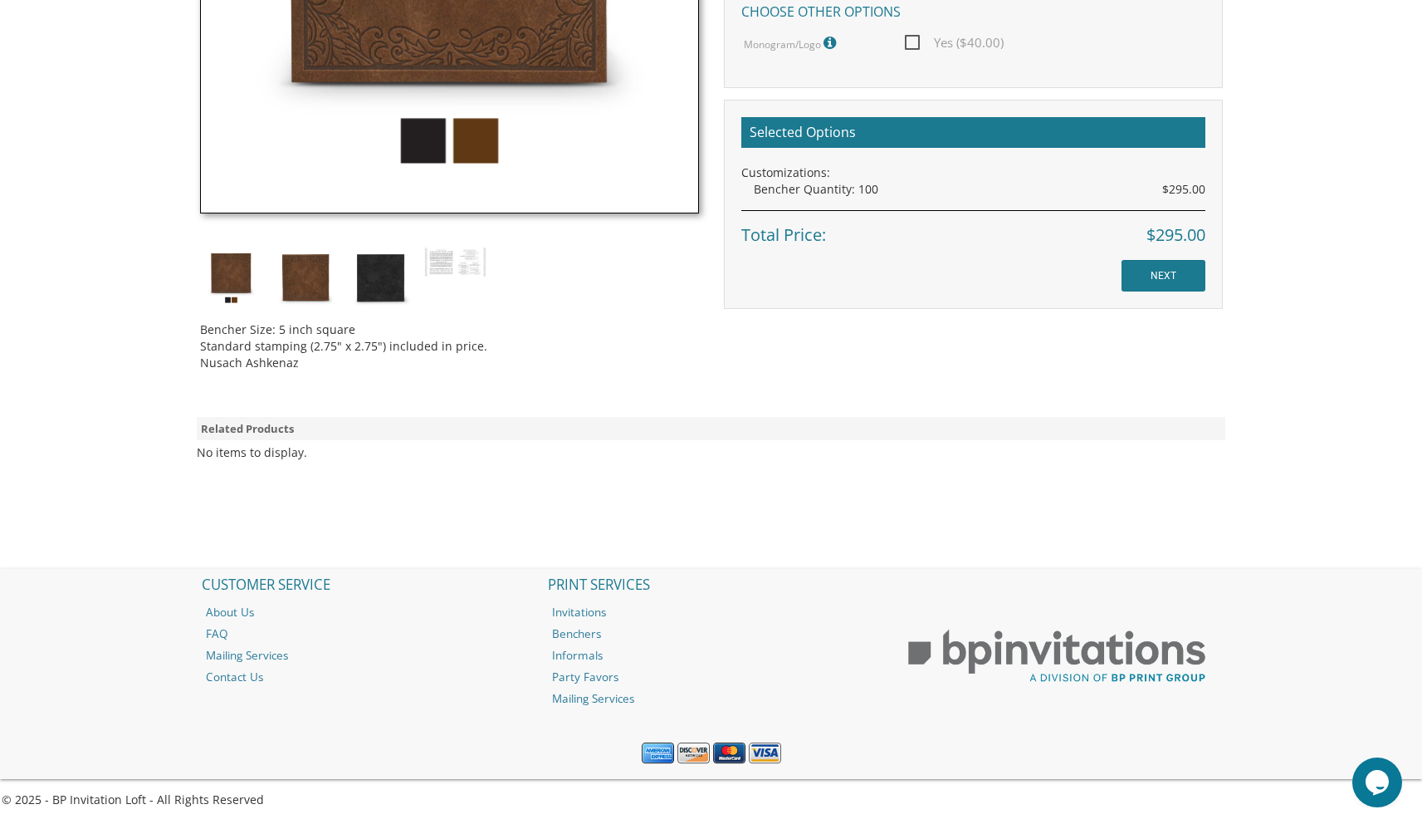
scroll to position [786, 0]
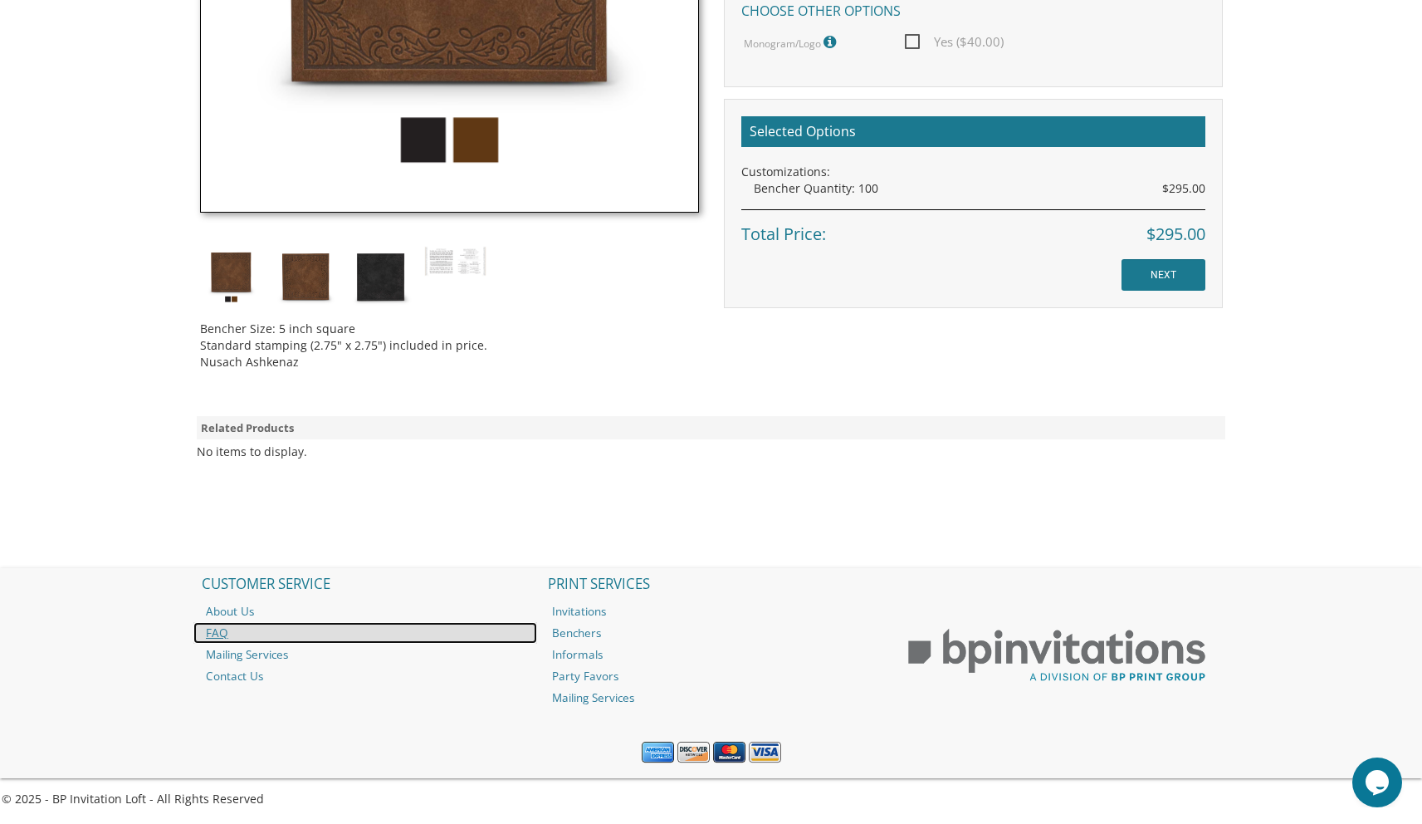
click at [257, 635] on link "FAQ" at bounding box center [365, 633] width 344 height 22
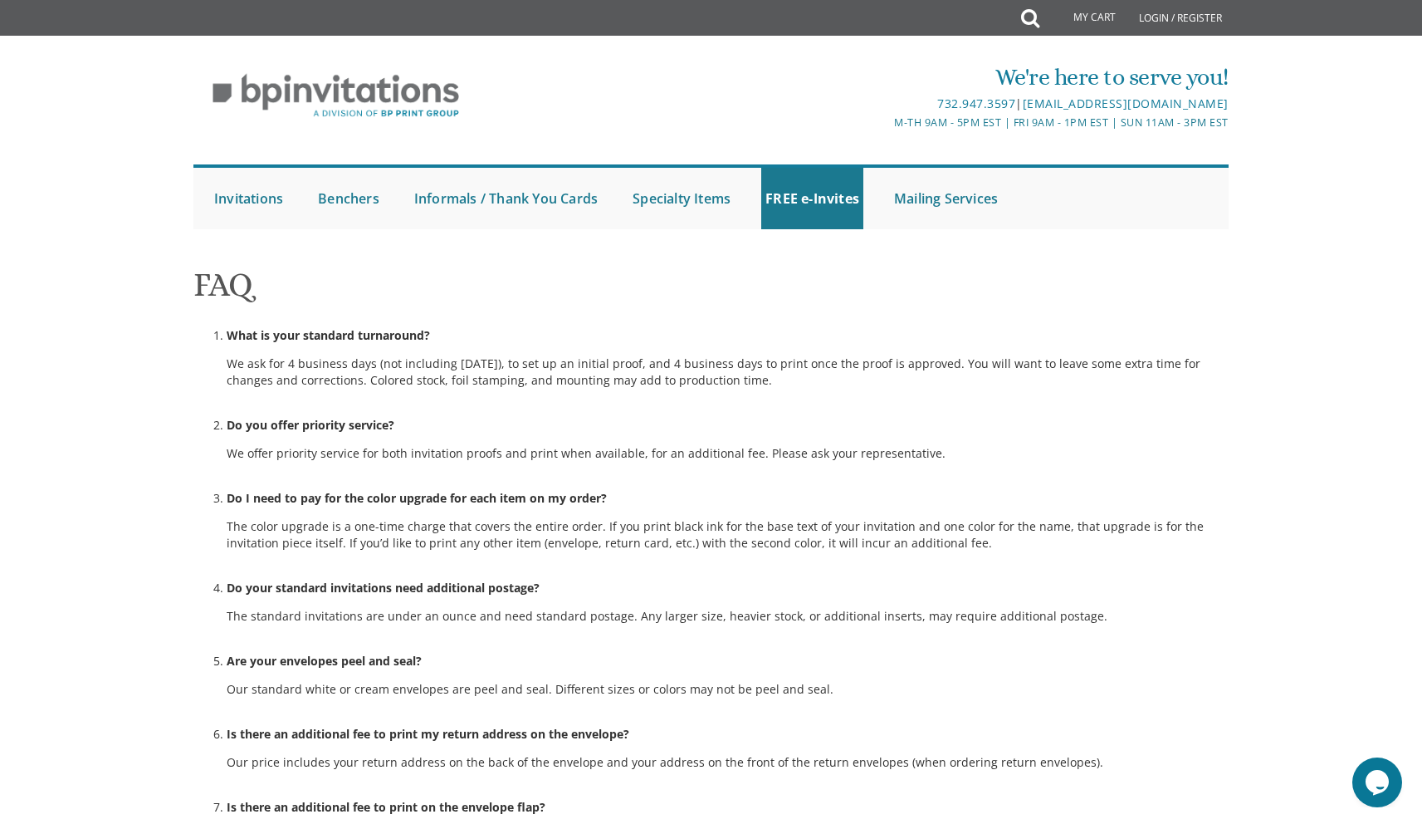
scroll to position [964, 0]
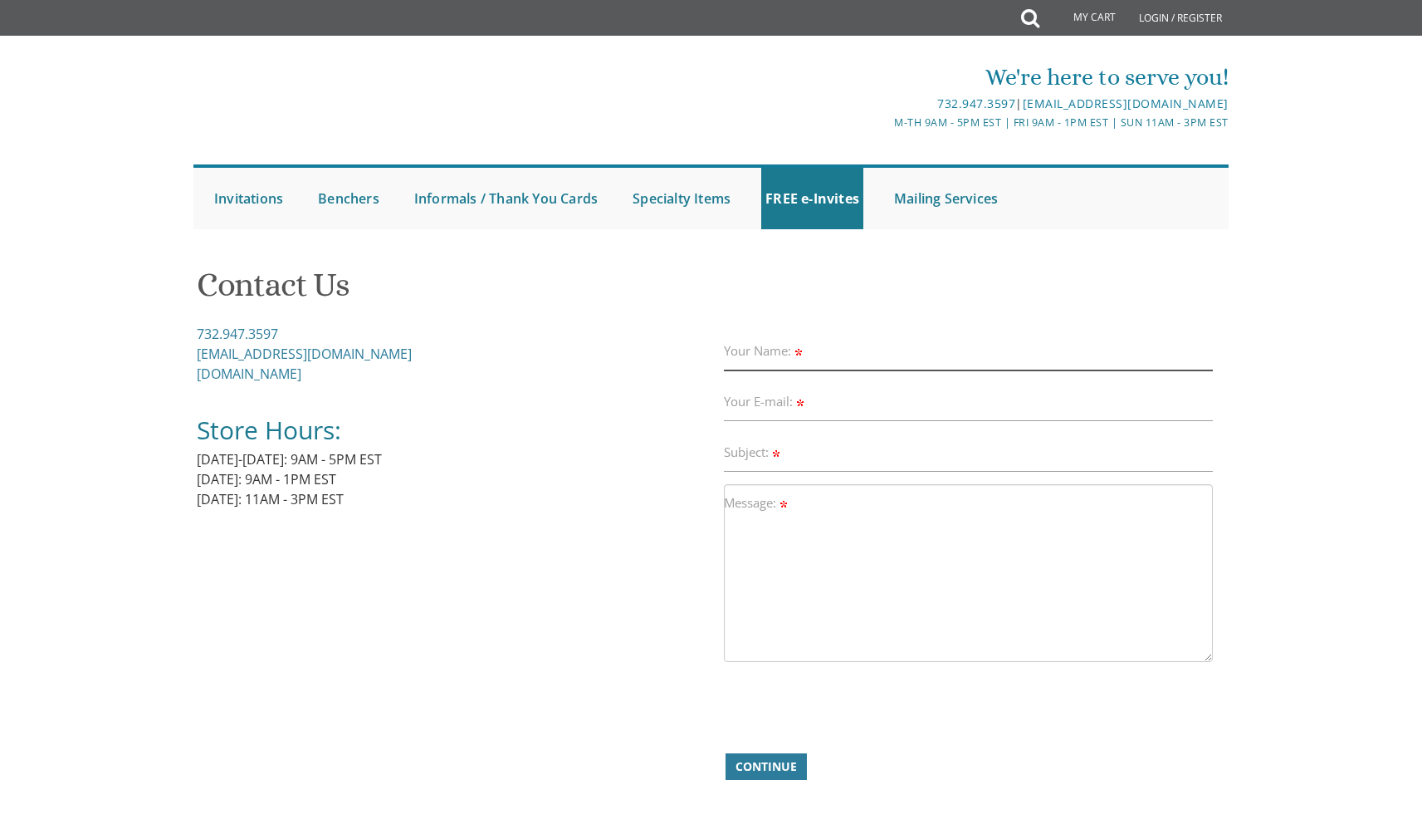
click at [916, 354] on input "Your Name:" at bounding box center [969, 351] width 490 height 38
type input "Naomi Bluth"
type input "naomibluth@gmail.com"
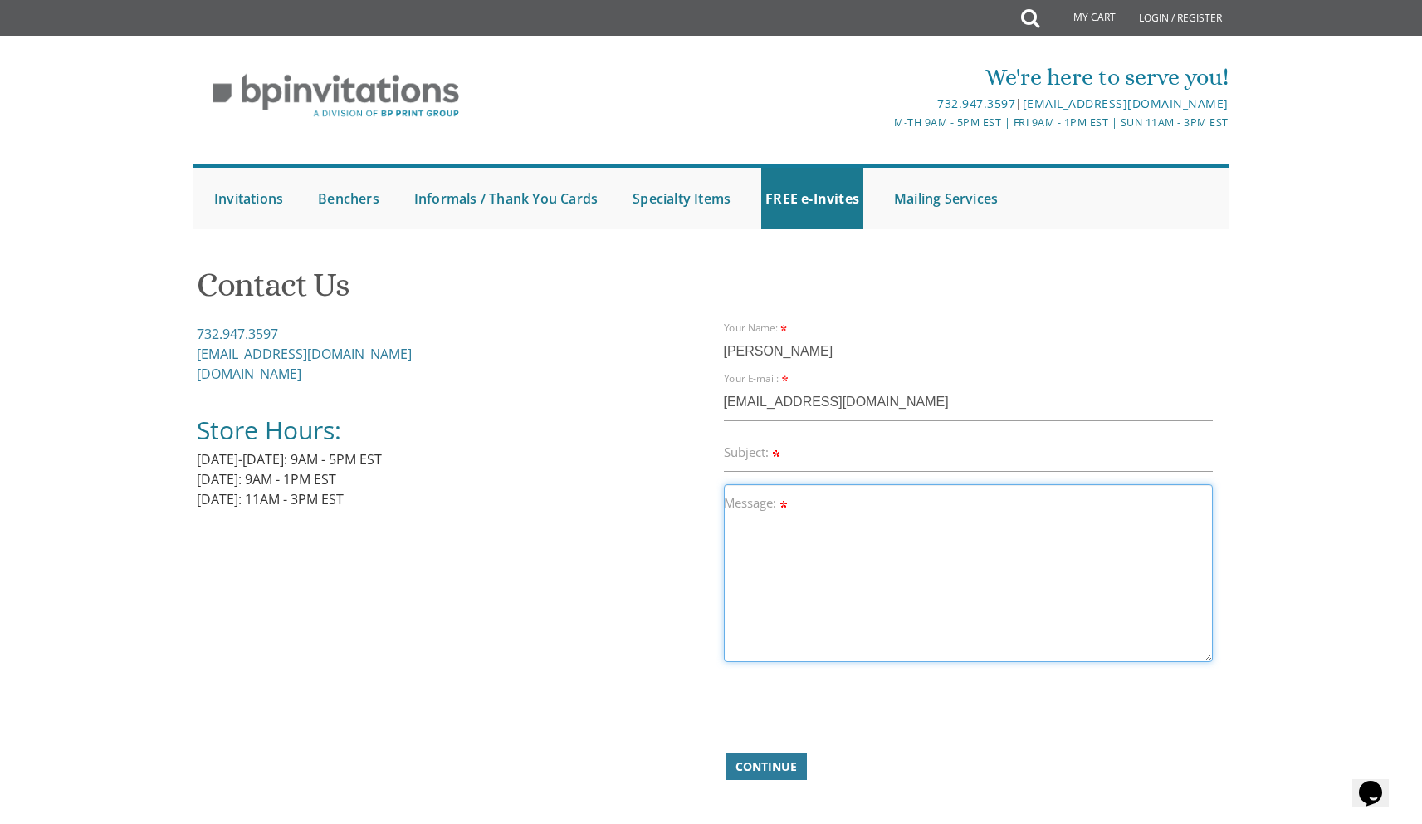
click at [855, 517] on textarea "Message:" at bounding box center [969, 573] width 490 height 178
click at [859, 460] on input "Subject:" at bounding box center [969, 452] width 490 height 38
type input "benchers"
click at [867, 514] on textarea "Message:" at bounding box center [969, 573] width 490 height 178
type textarea "Hi! I was wondering if it was possible to order 150 benchers. I only see option…"
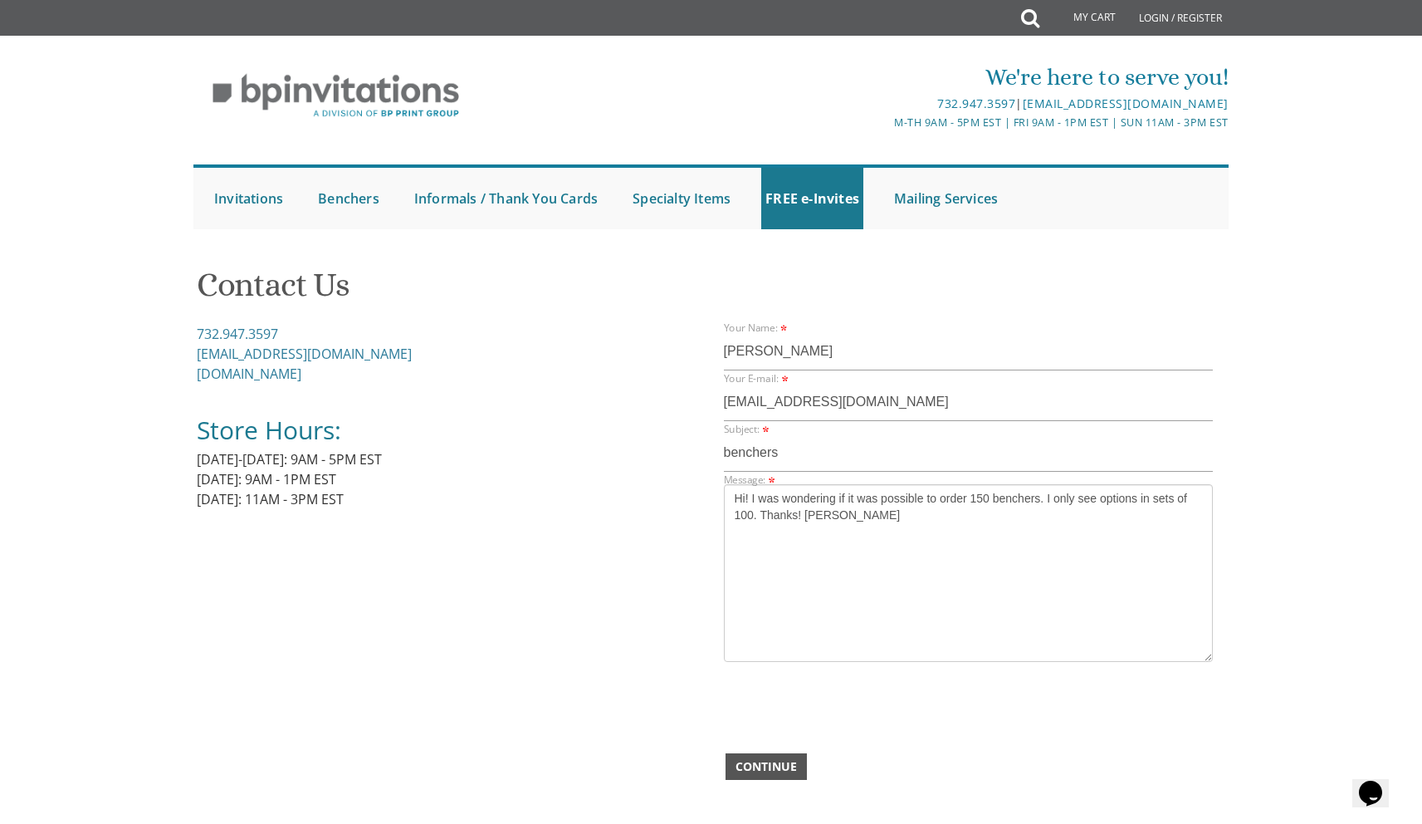
click at [791, 762] on span "Continue" at bounding box center [766, 766] width 61 height 17
